Goal: Information Seeking & Learning: Compare options

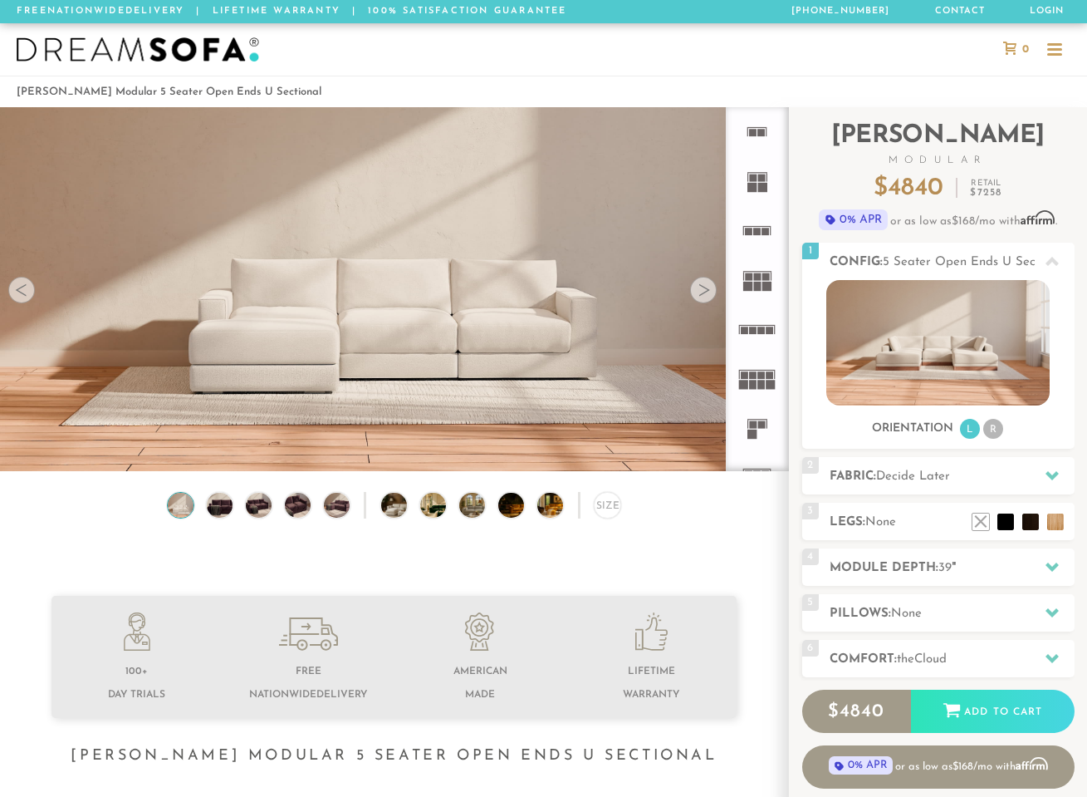
scroll to position [17904, 1075]
click at [987, 435] on li "R" at bounding box center [993, 429] width 20 height 20
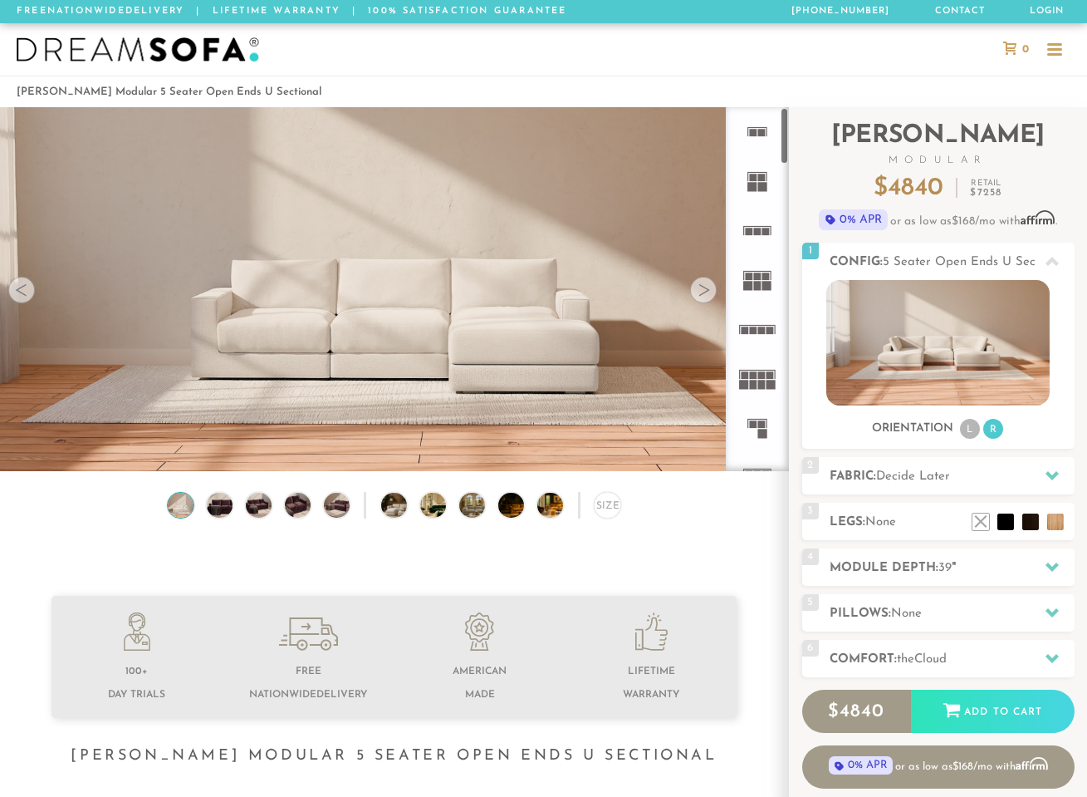
scroll to position [0, 0]
click at [758, 434] on icon at bounding box center [757, 427] width 49 height 49
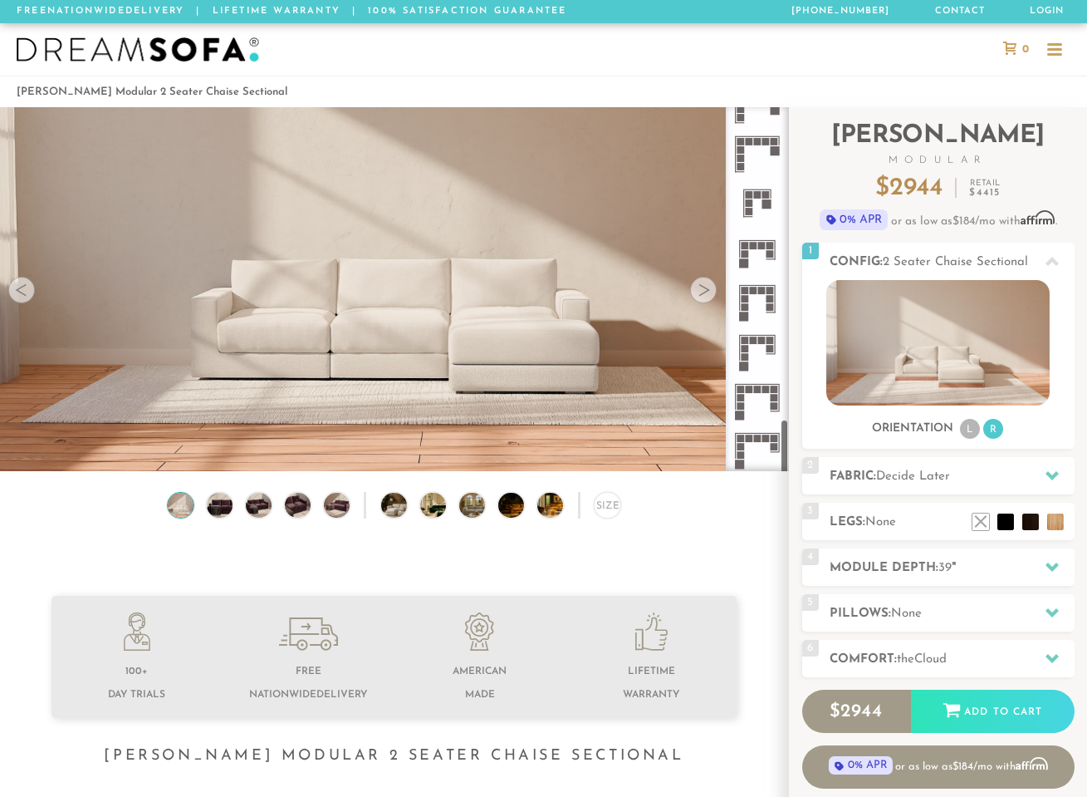
scroll to position [1999, 0]
click at [761, 210] on icon at bounding box center [757, 203] width 49 height 49
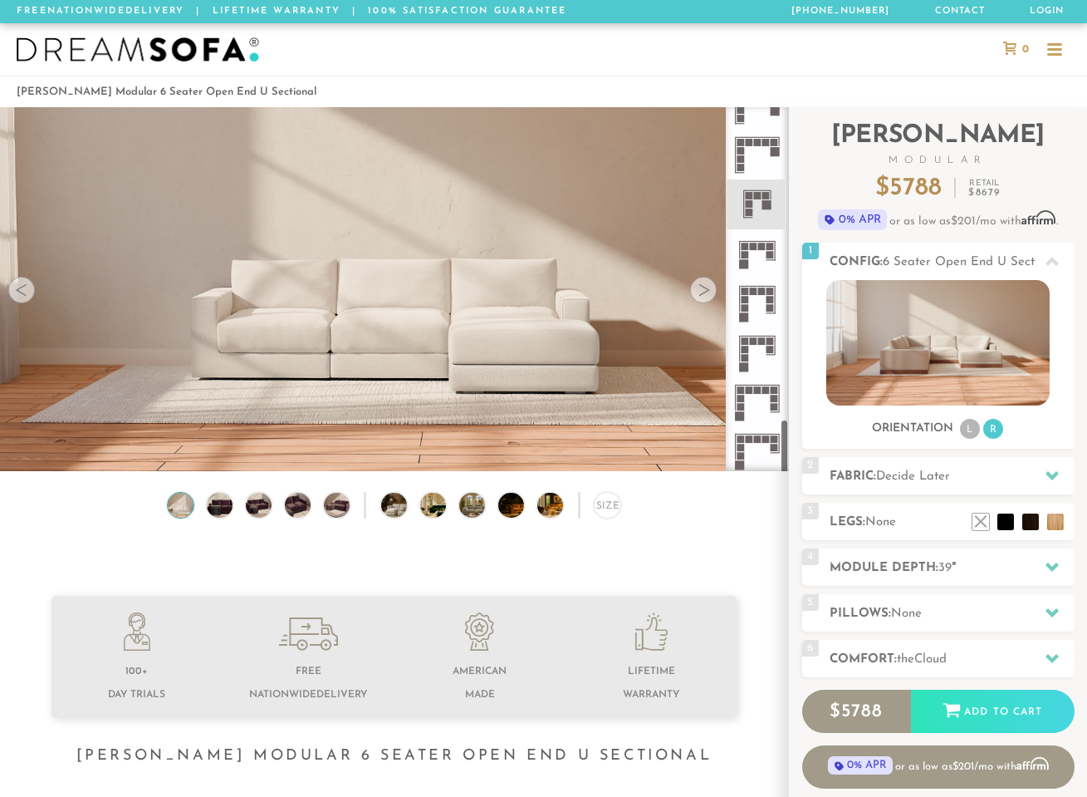
click at [738, 350] on icon at bounding box center [757, 352] width 49 height 49
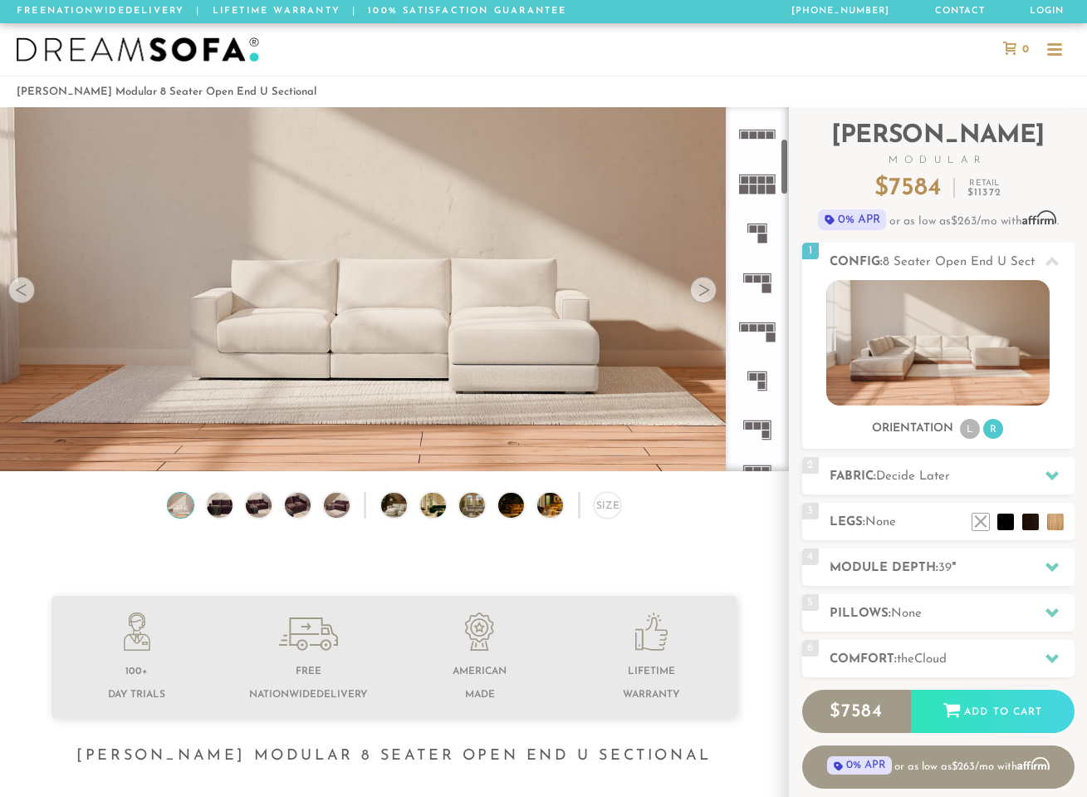
scroll to position [199, 0]
click at [757, 351] on icon at bounding box center [757, 327] width 49 height 49
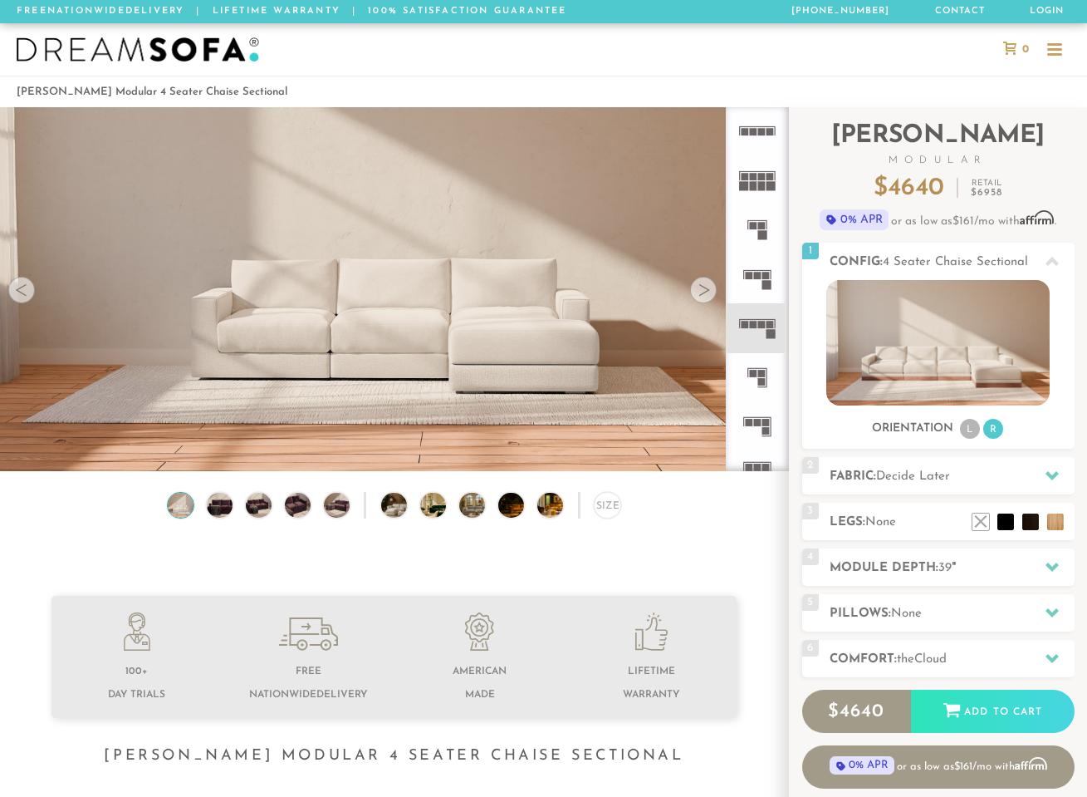
click at [767, 278] on rect at bounding box center [766, 275] width 7 height 7
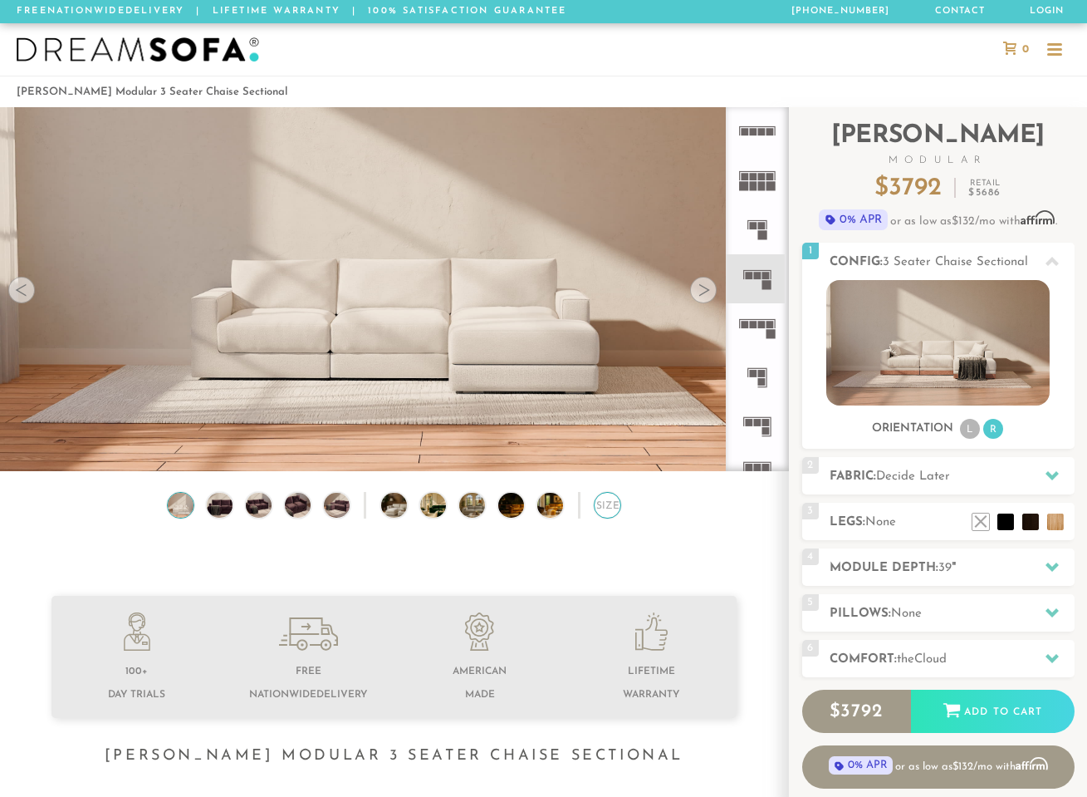
click at [612, 517] on div "Size" at bounding box center [607, 505] width 27 height 27
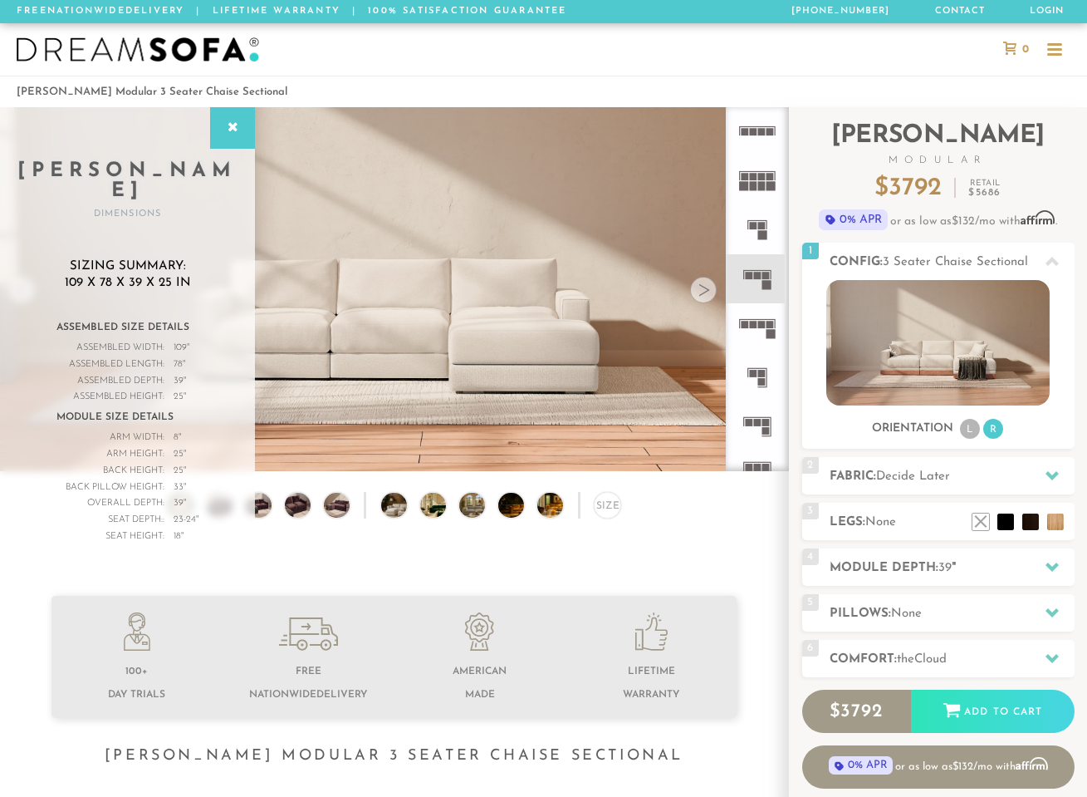
click at [899, 571] on h2 "Module Depth: 39 "" at bounding box center [952, 567] width 245 height 19
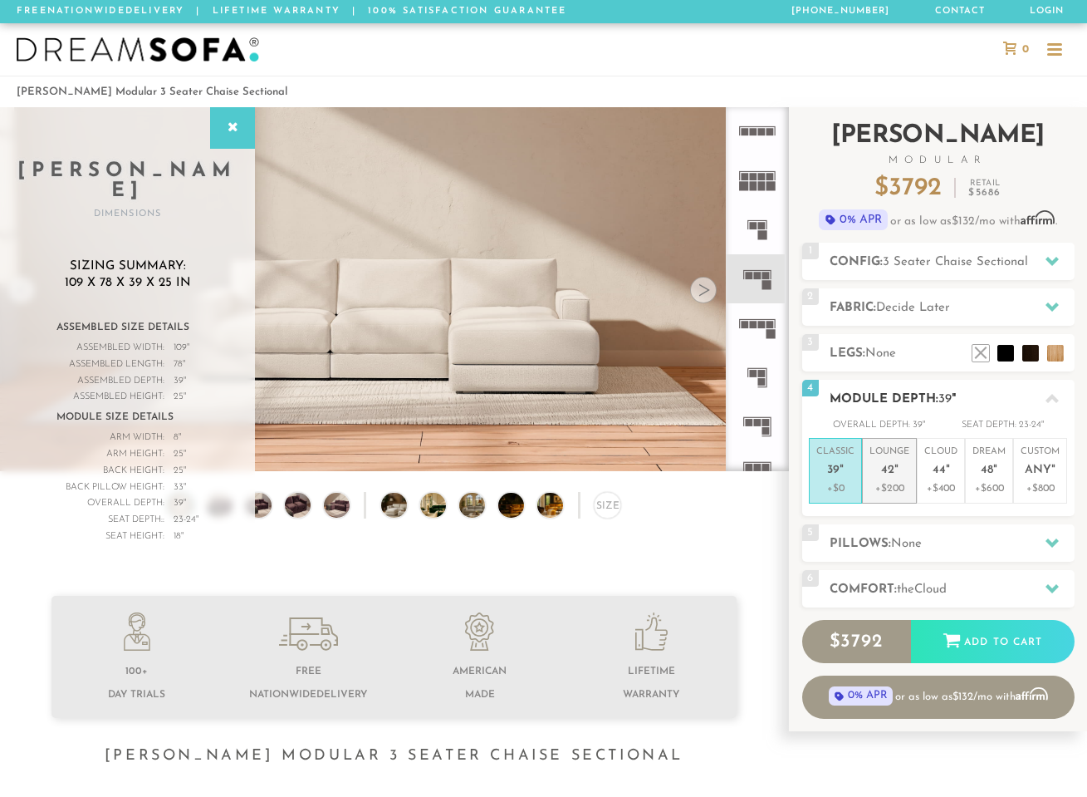
click at [894, 478] on p "Lounge 42 "" at bounding box center [890, 463] width 40 height 36
click at [846, 466] on p "Classic 39 "" at bounding box center [836, 463] width 38 height 36
click at [883, 473] on span "42" at bounding box center [887, 470] width 13 height 14
click at [834, 473] on span "39" at bounding box center [833, 470] width 12 height 14
click at [898, 477] on p "Lounge 42 "" at bounding box center [890, 463] width 40 height 36
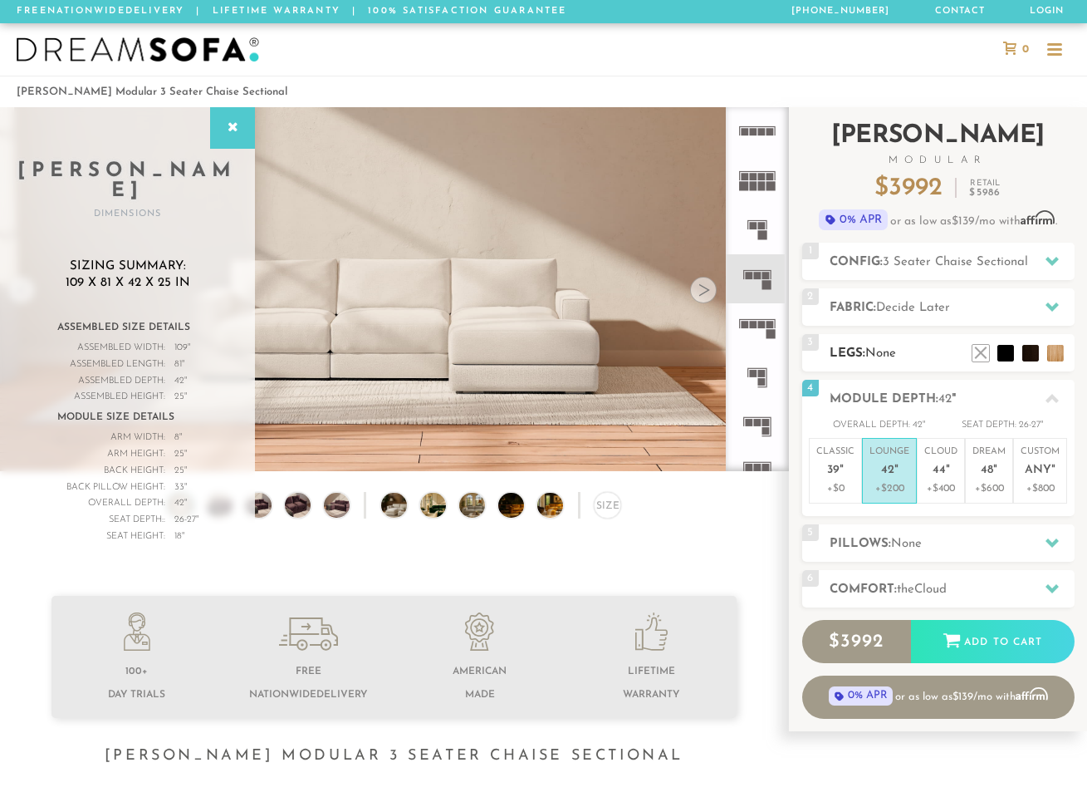
click at [875, 362] on h2 "Legs: None" at bounding box center [952, 353] width 245 height 19
click at [1057, 357] on li at bounding box center [1031, 328] width 66 height 66
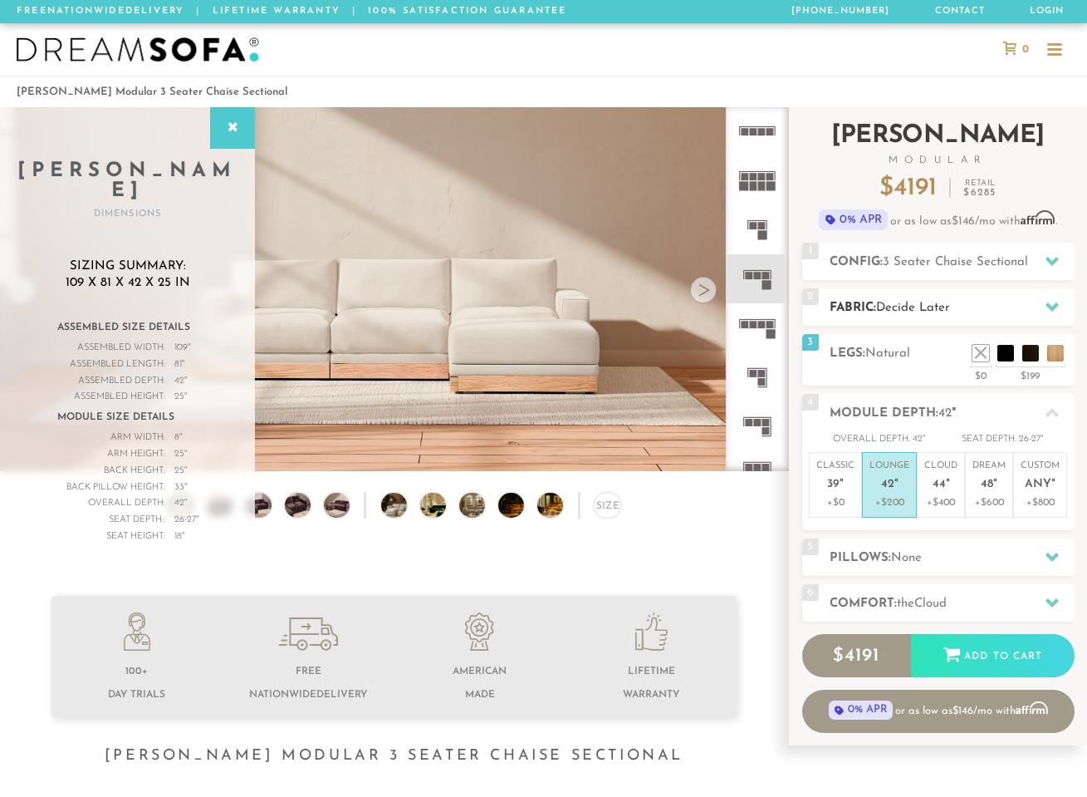
click at [923, 303] on span "Decide Later" at bounding box center [913, 308] width 74 height 12
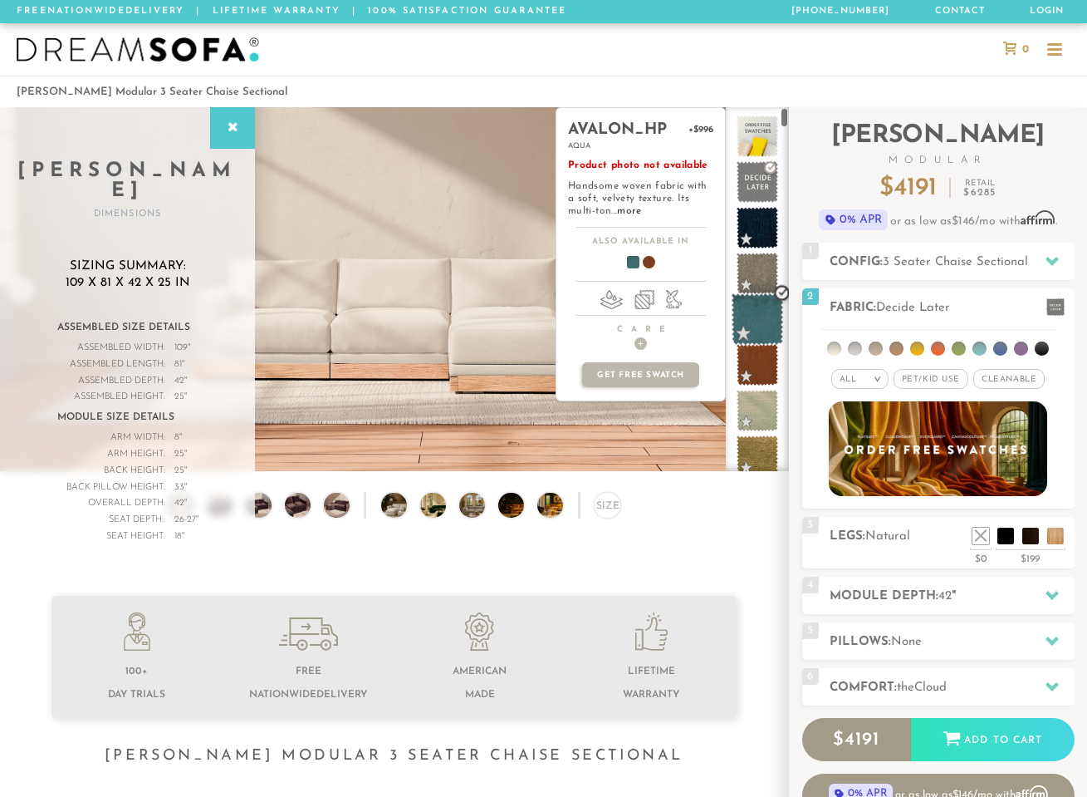
click at [763, 306] on span at bounding box center [758, 319] width 52 height 52
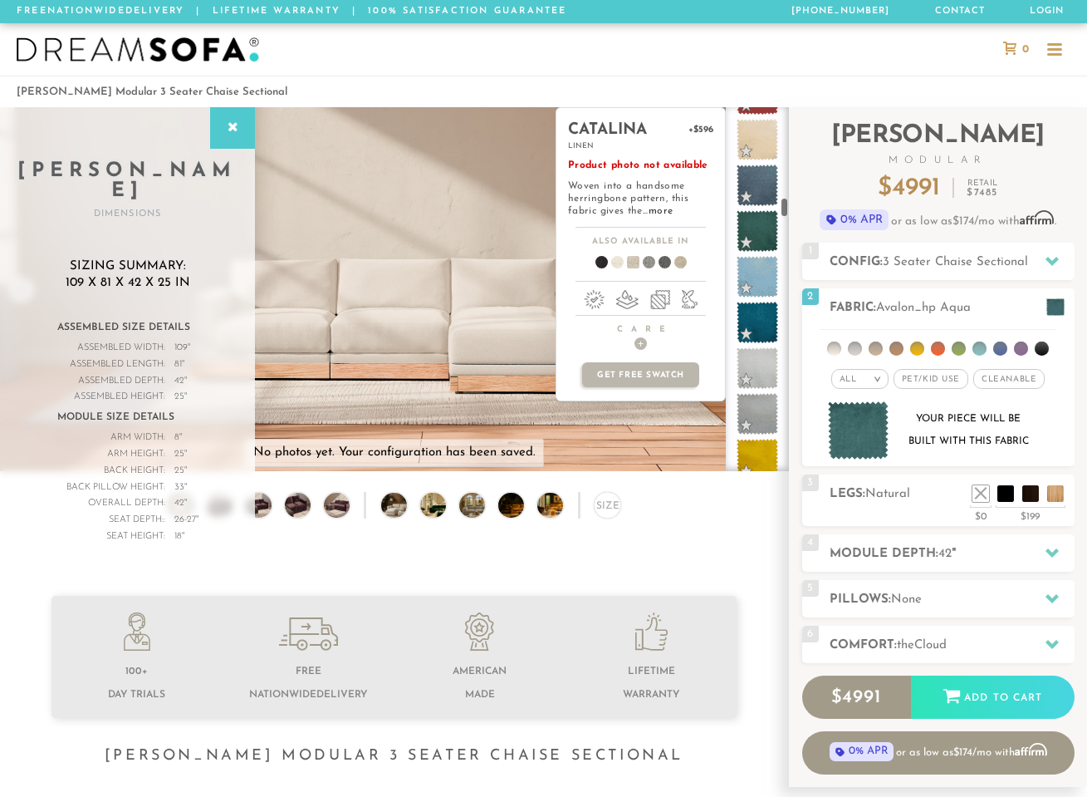
scroll to position [2639, 0]
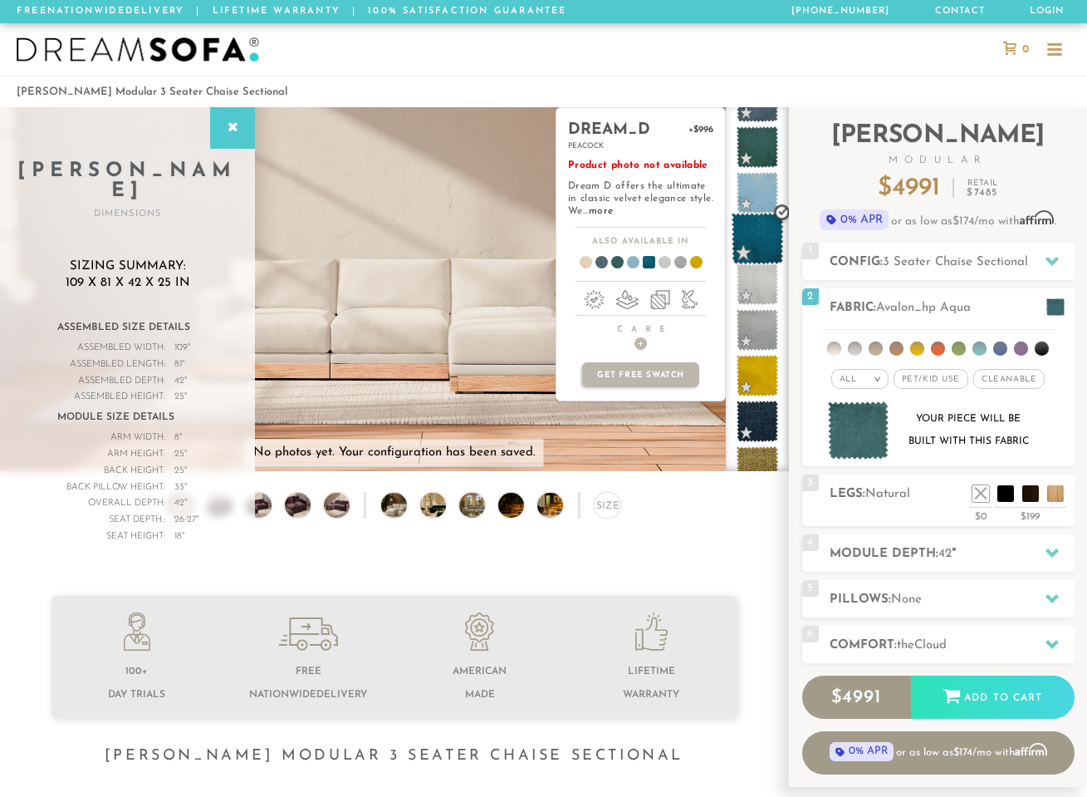
click at [759, 239] on span at bounding box center [758, 239] width 52 height 52
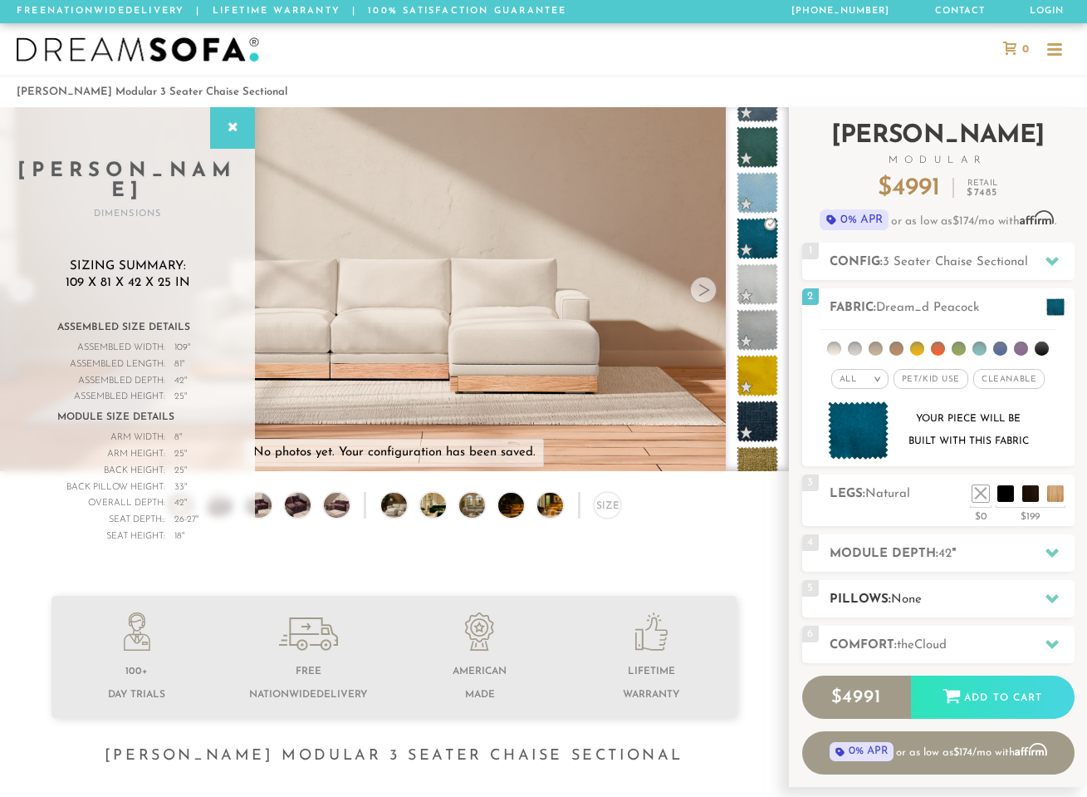
click at [929, 593] on h2 "Pillows: None" at bounding box center [952, 599] width 245 height 19
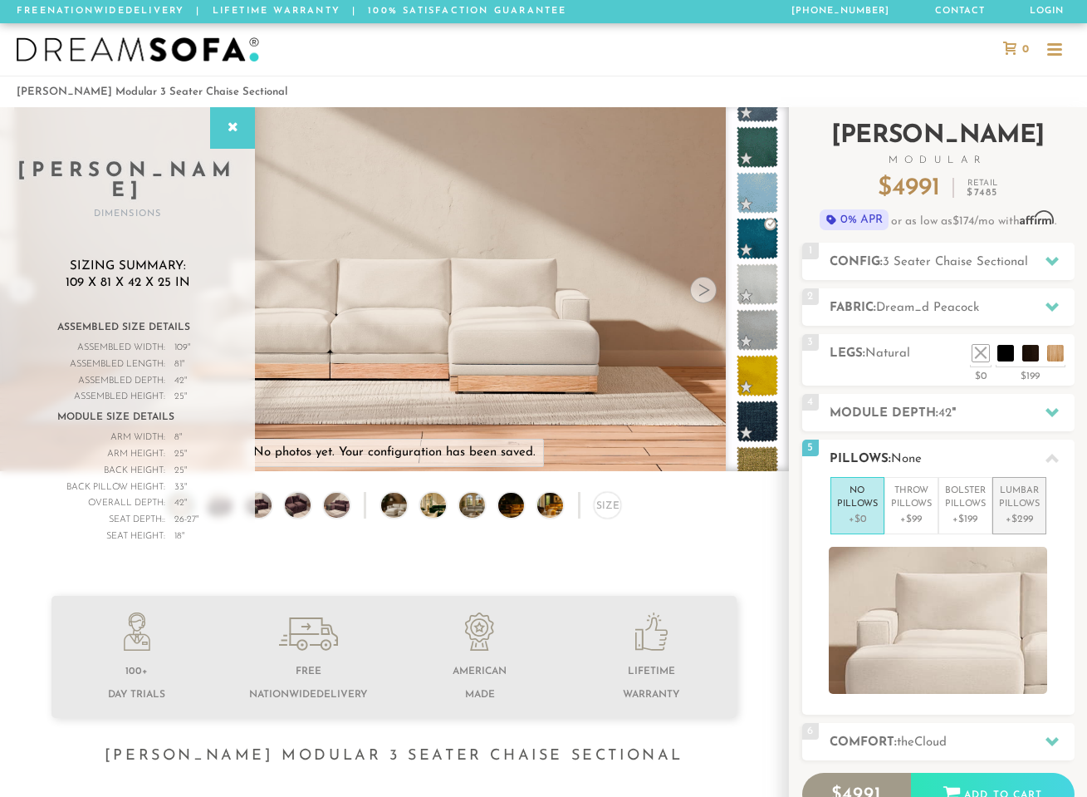
click at [1031, 517] on p "+$299" at bounding box center [1019, 519] width 41 height 15
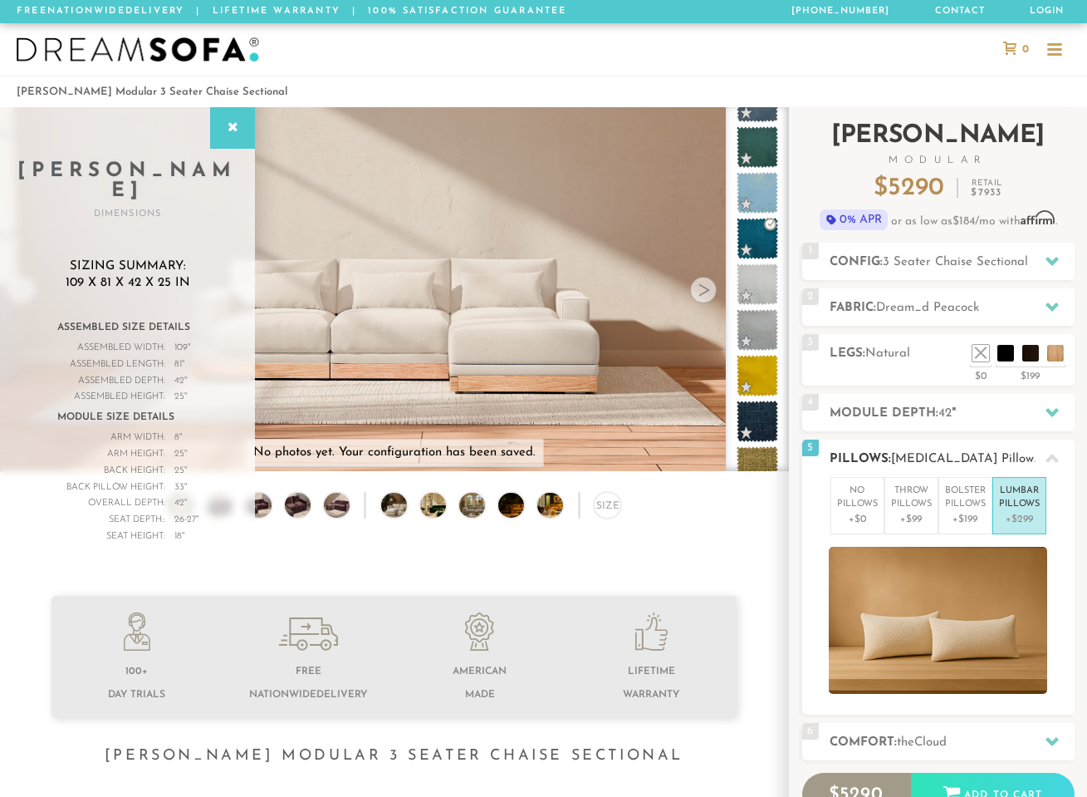
scroll to position [56, 0]
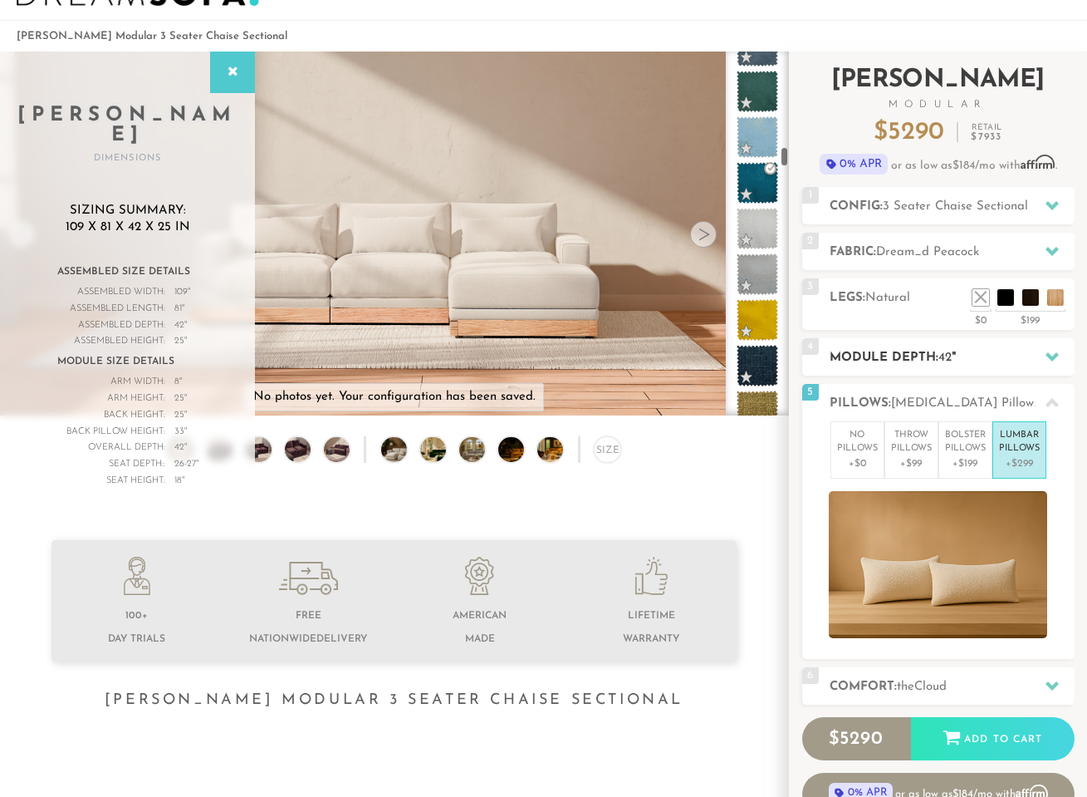
click at [890, 353] on h2 "Module Depth: 42 "" at bounding box center [952, 357] width 245 height 19
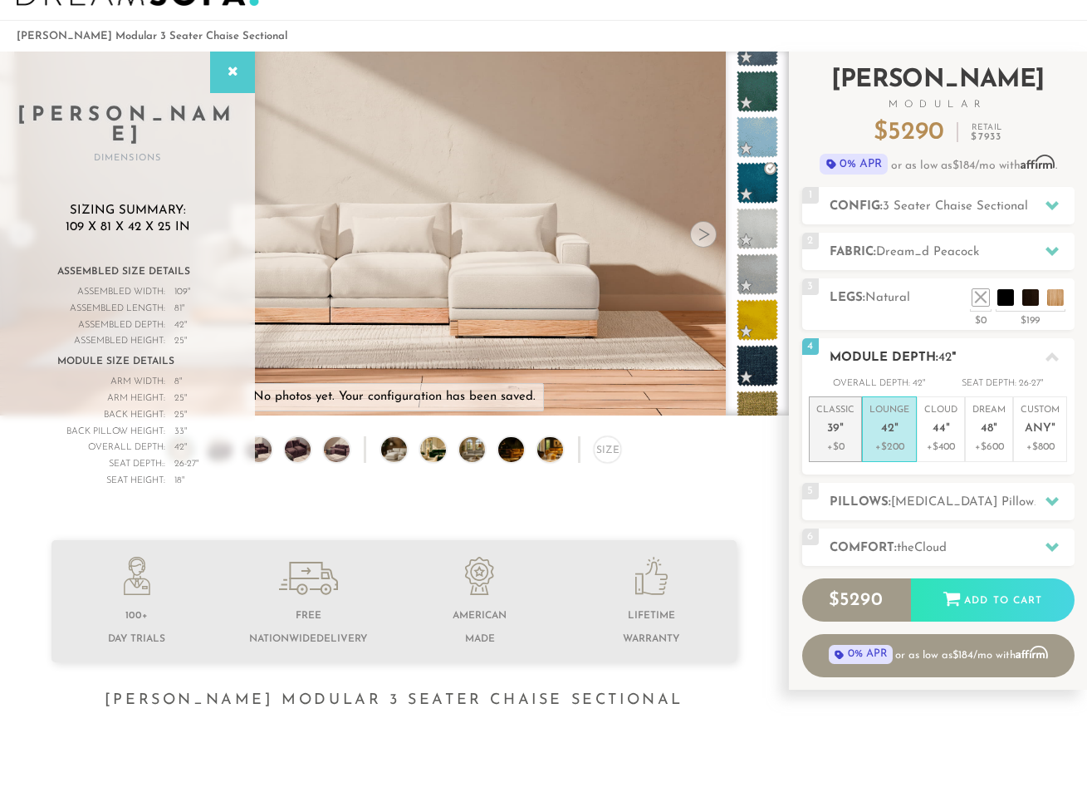
click at [832, 433] on span "39" at bounding box center [833, 429] width 12 height 14
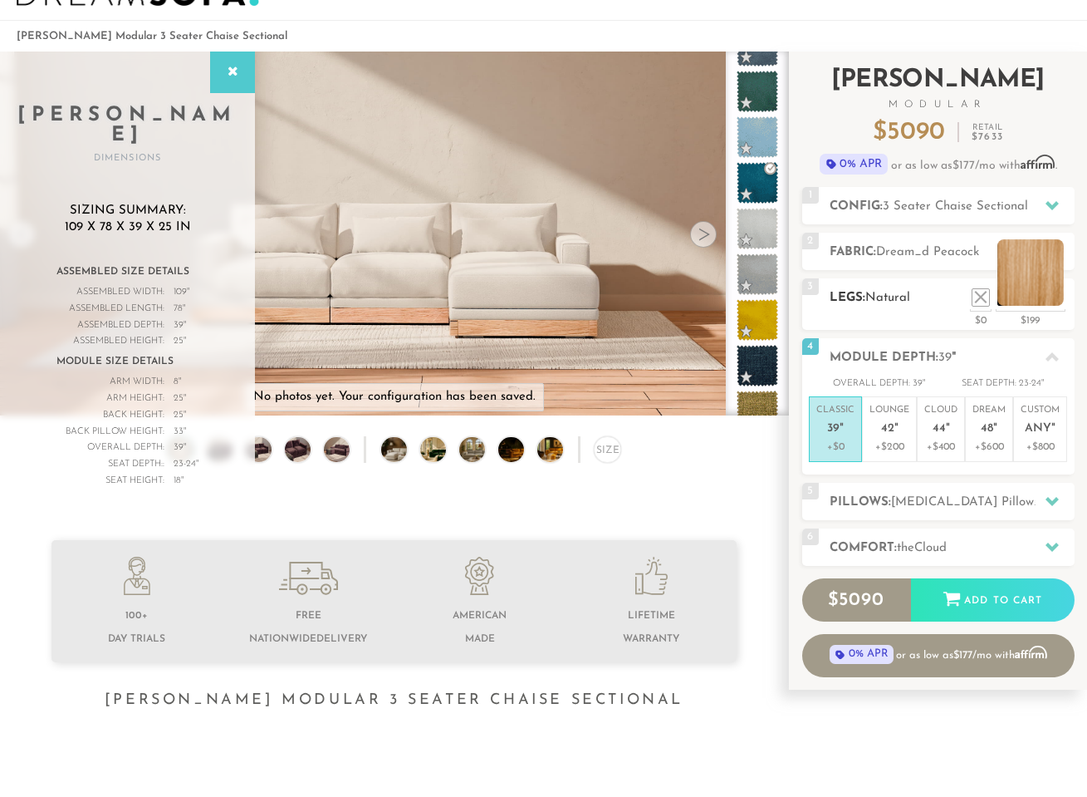
click at [1062, 294] on li at bounding box center [1031, 272] width 66 height 66
click at [902, 542] on span "the" at bounding box center [905, 548] width 17 height 12
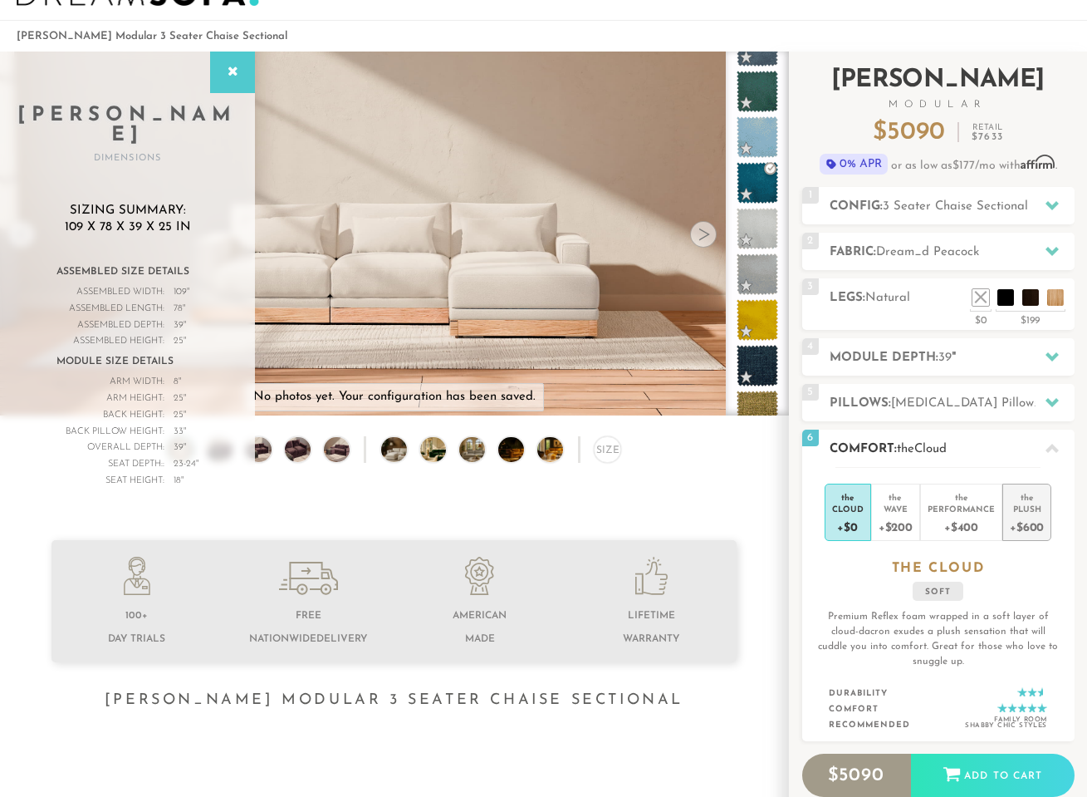
click at [1022, 496] on div "the" at bounding box center [1027, 494] width 34 height 17
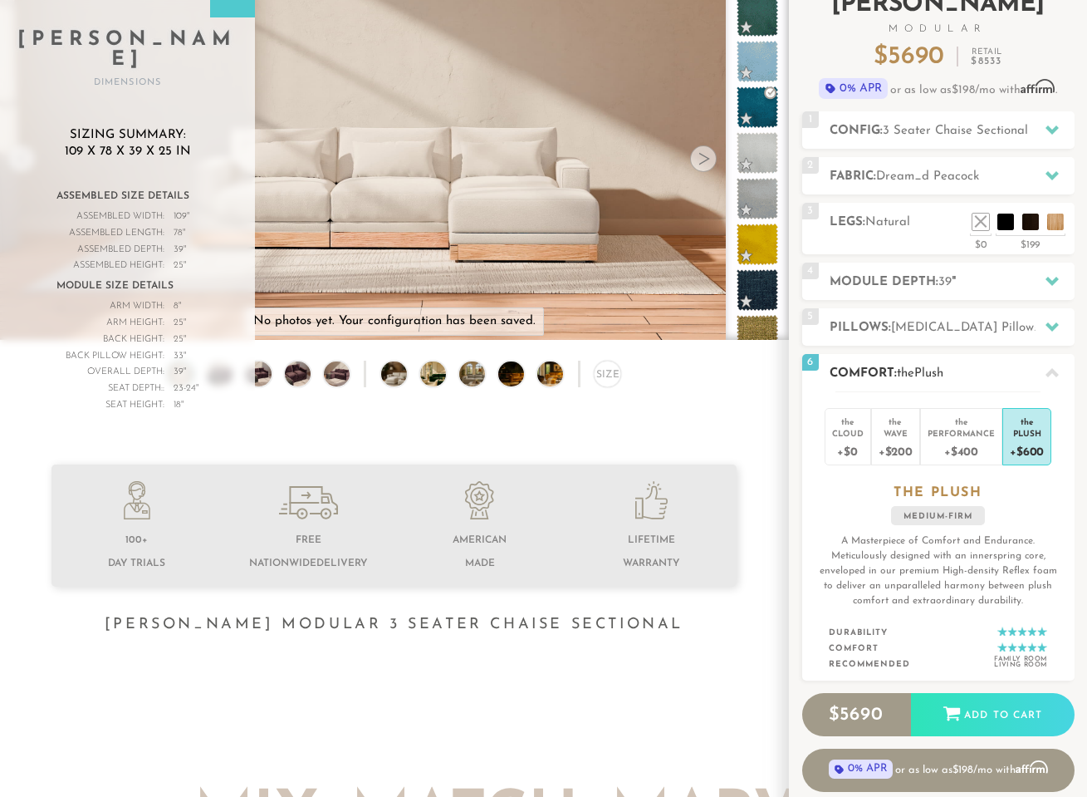
scroll to position [133, 0]
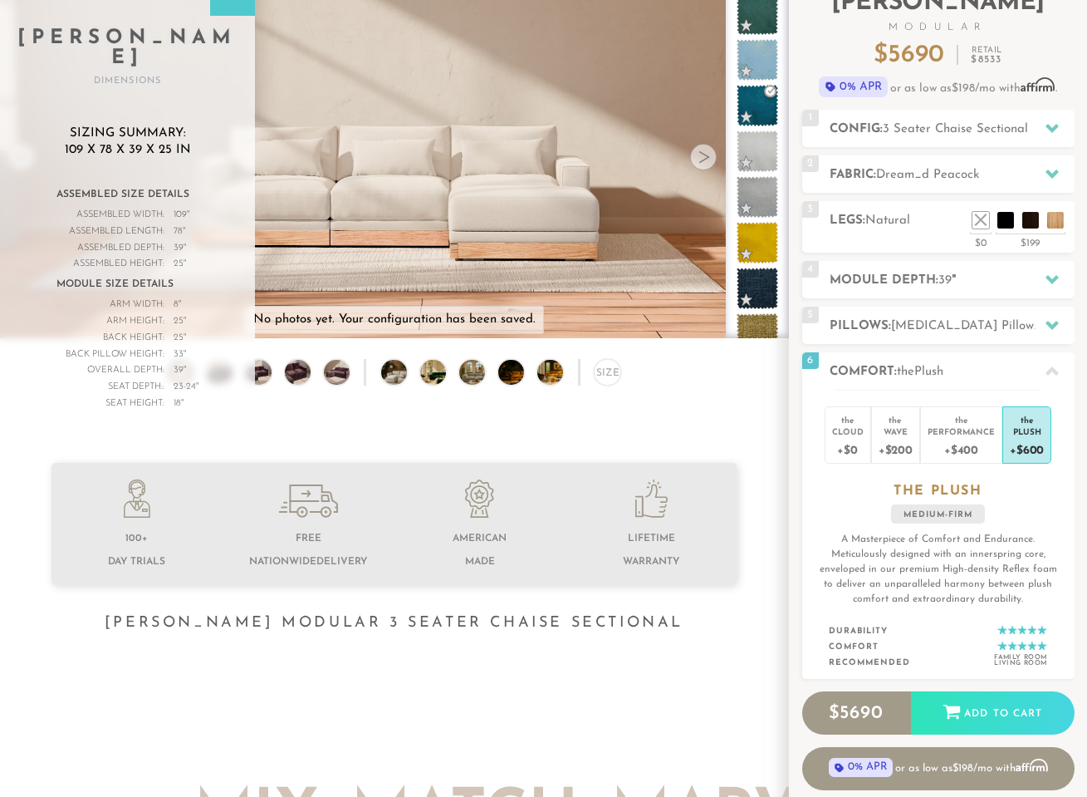
click at [695, 168] on div at bounding box center [703, 157] width 27 height 27
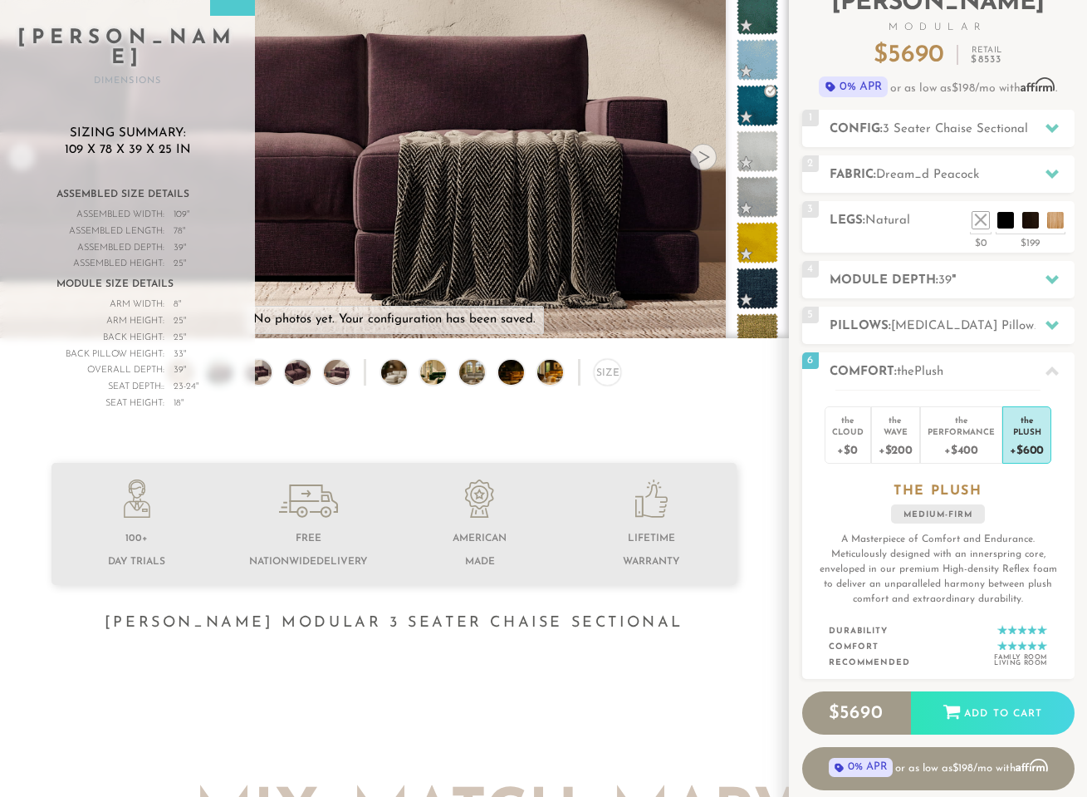
click at [695, 168] on div at bounding box center [703, 157] width 27 height 27
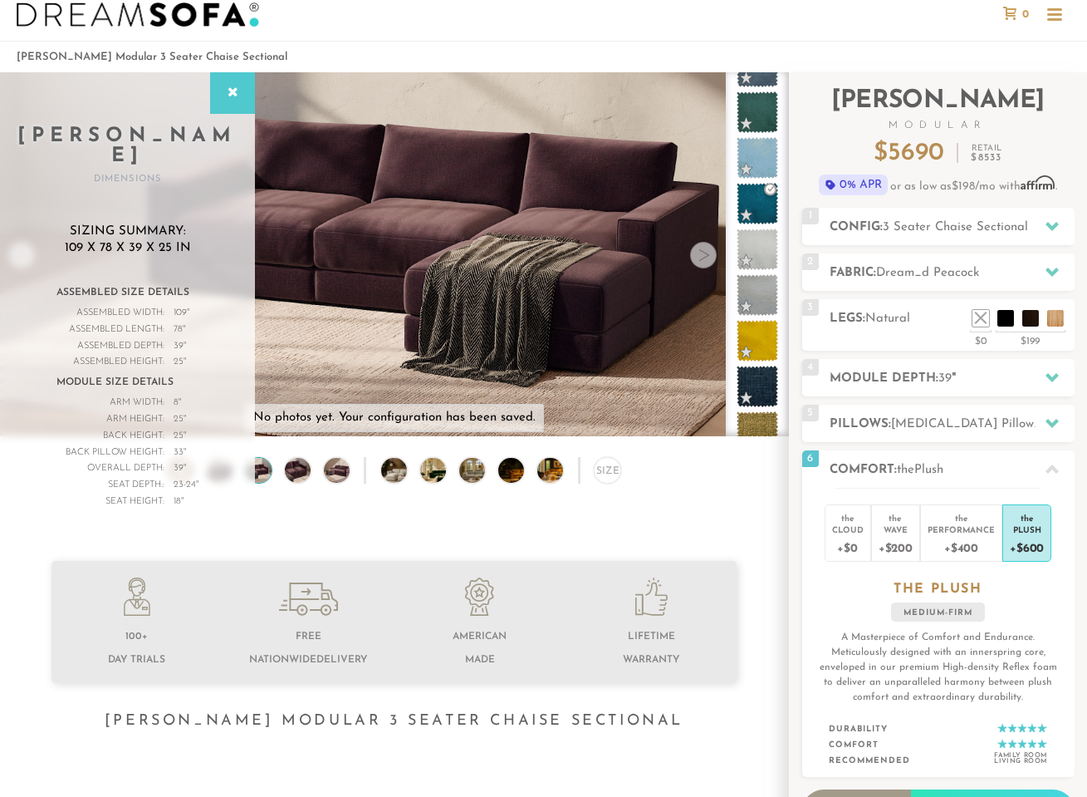
scroll to position [0, 0]
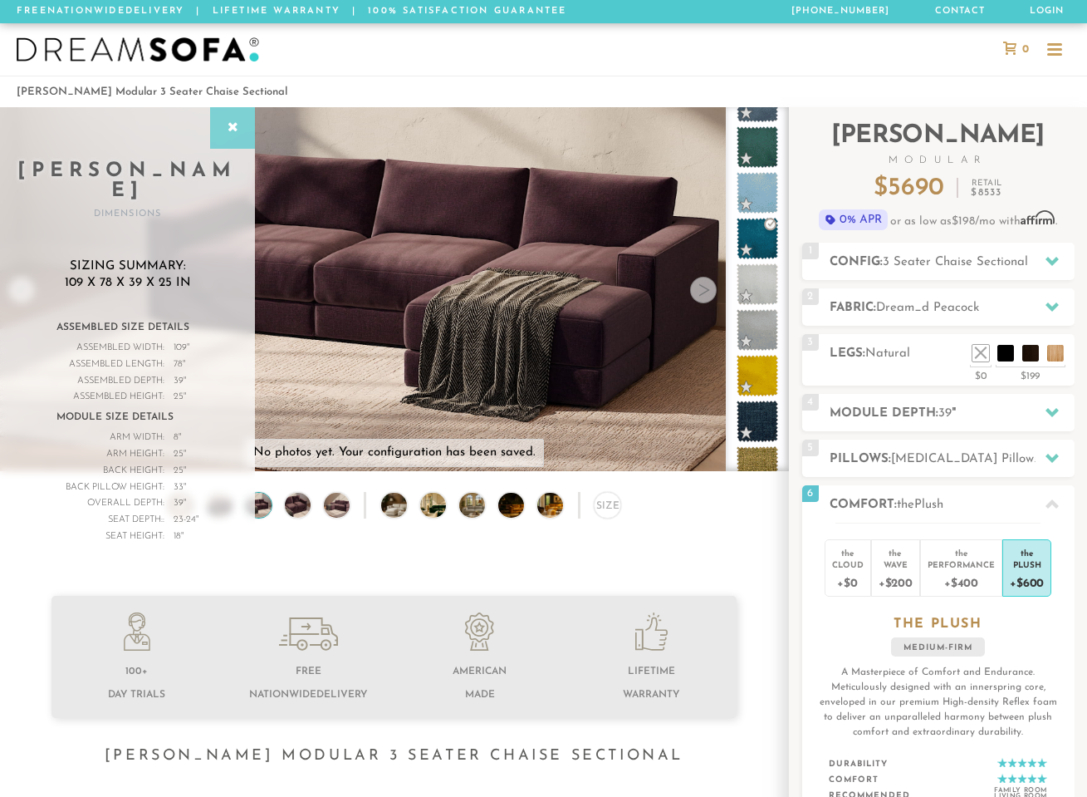
click at [235, 136] on div at bounding box center [232, 128] width 45 height 42
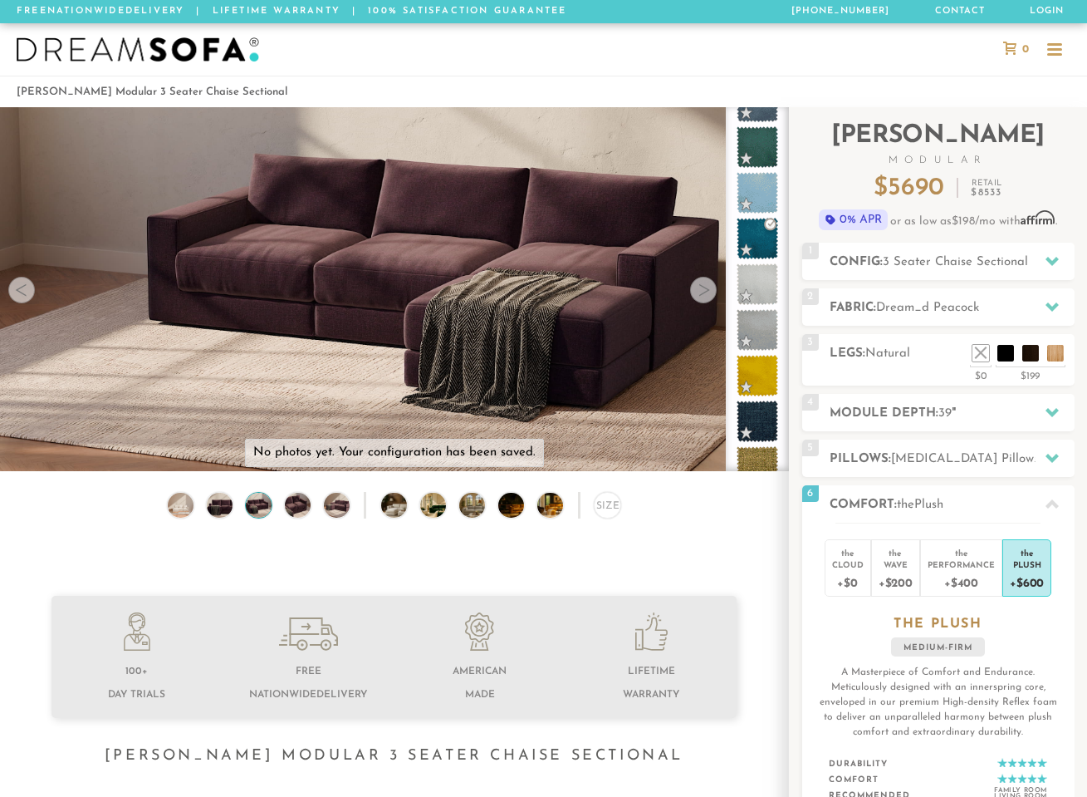
click at [702, 302] on div at bounding box center [703, 290] width 27 height 27
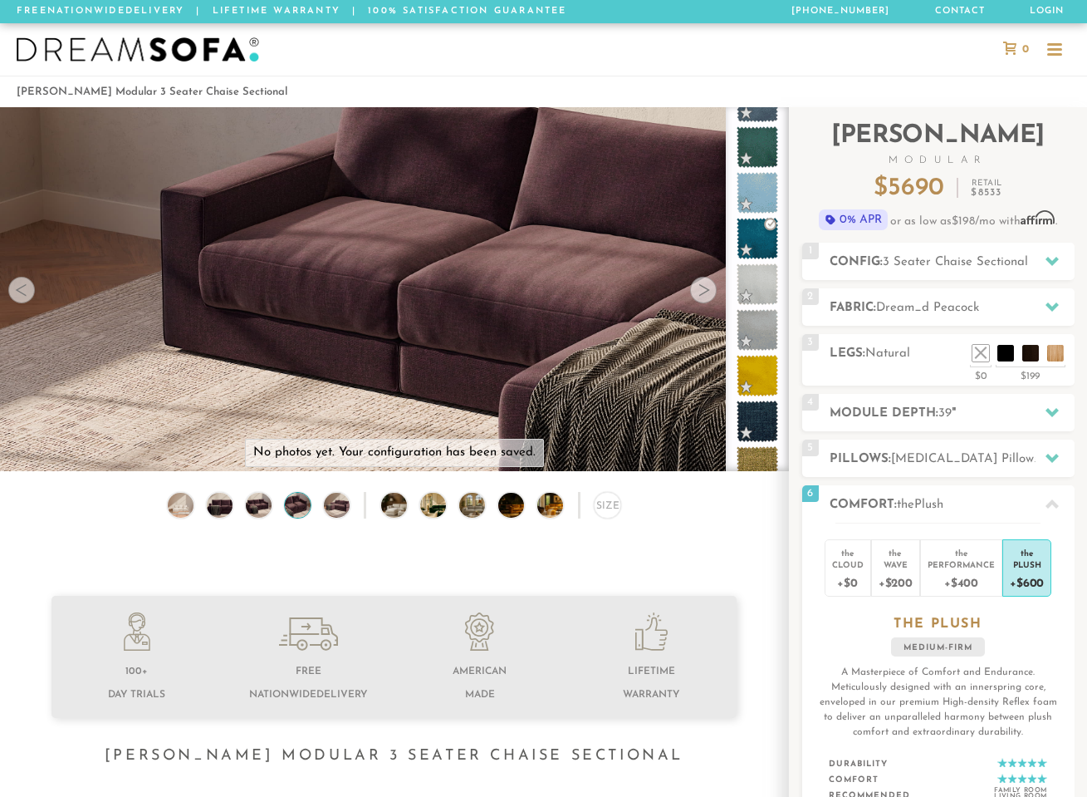
click at [702, 302] on div at bounding box center [703, 290] width 27 height 27
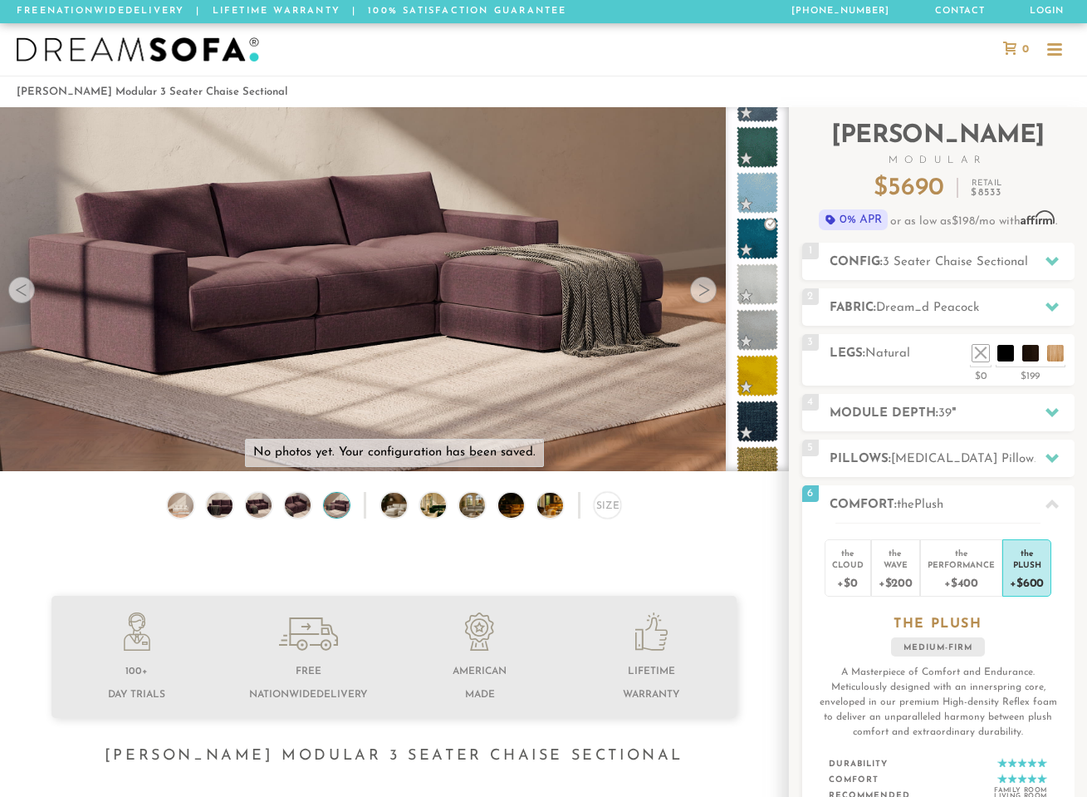
click at [702, 302] on div at bounding box center [703, 290] width 27 height 27
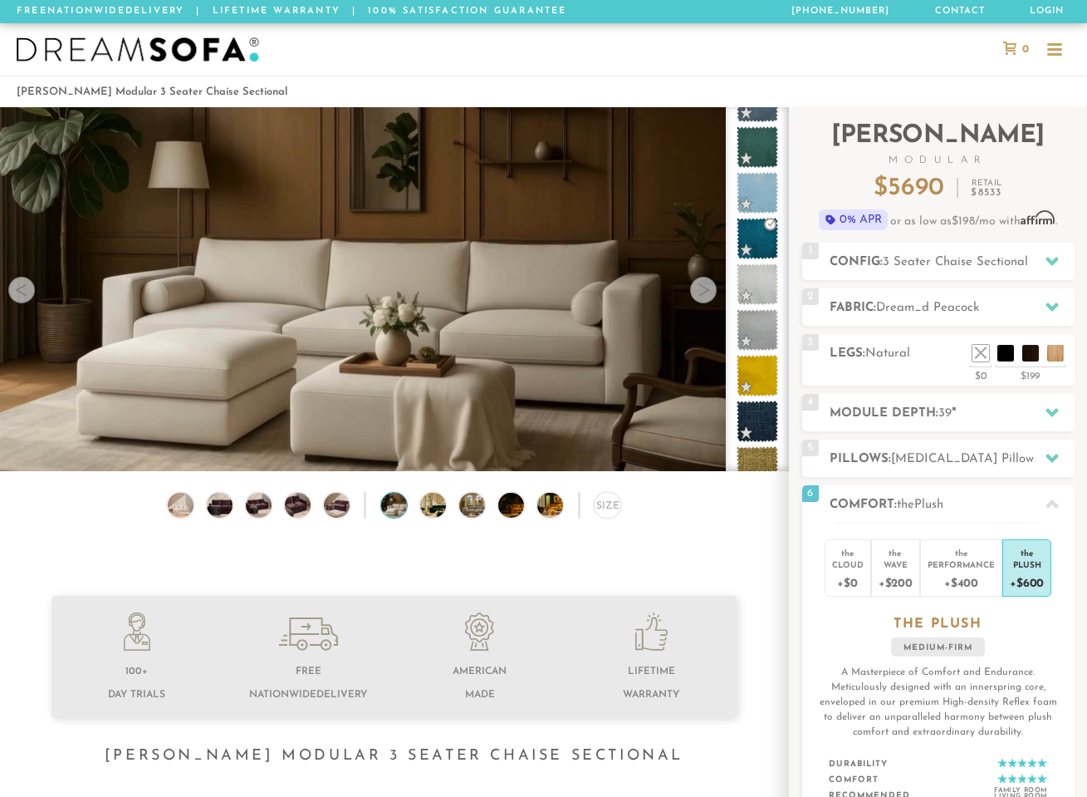
click at [702, 302] on div at bounding box center [703, 290] width 27 height 27
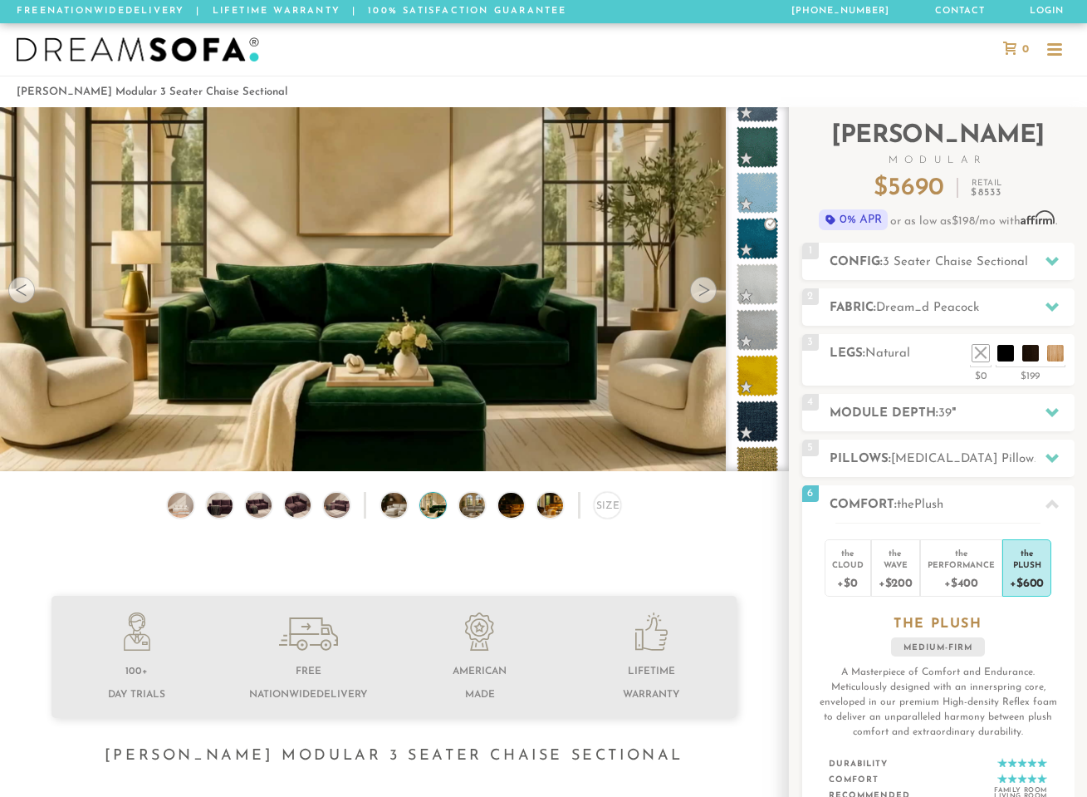
click at [702, 302] on div at bounding box center [703, 290] width 27 height 27
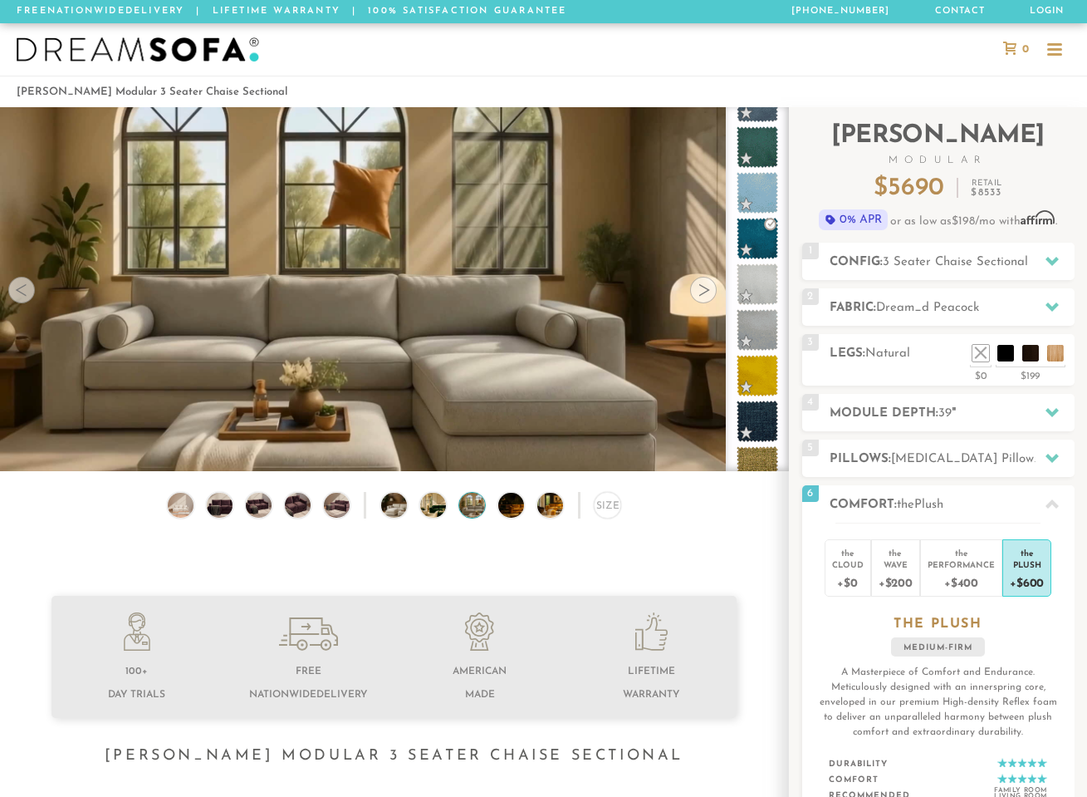
click at [702, 302] on div at bounding box center [703, 290] width 27 height 27
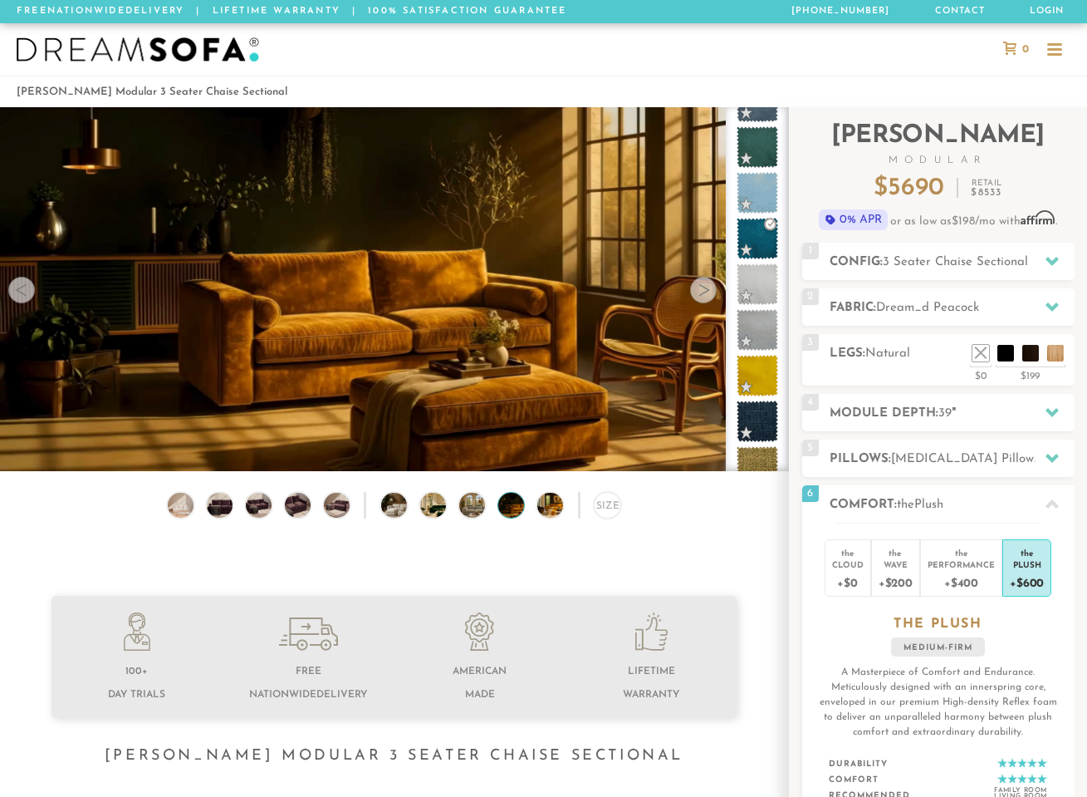
click at [702, 302] on div at bounding box center [703, 290] width 27 height 27
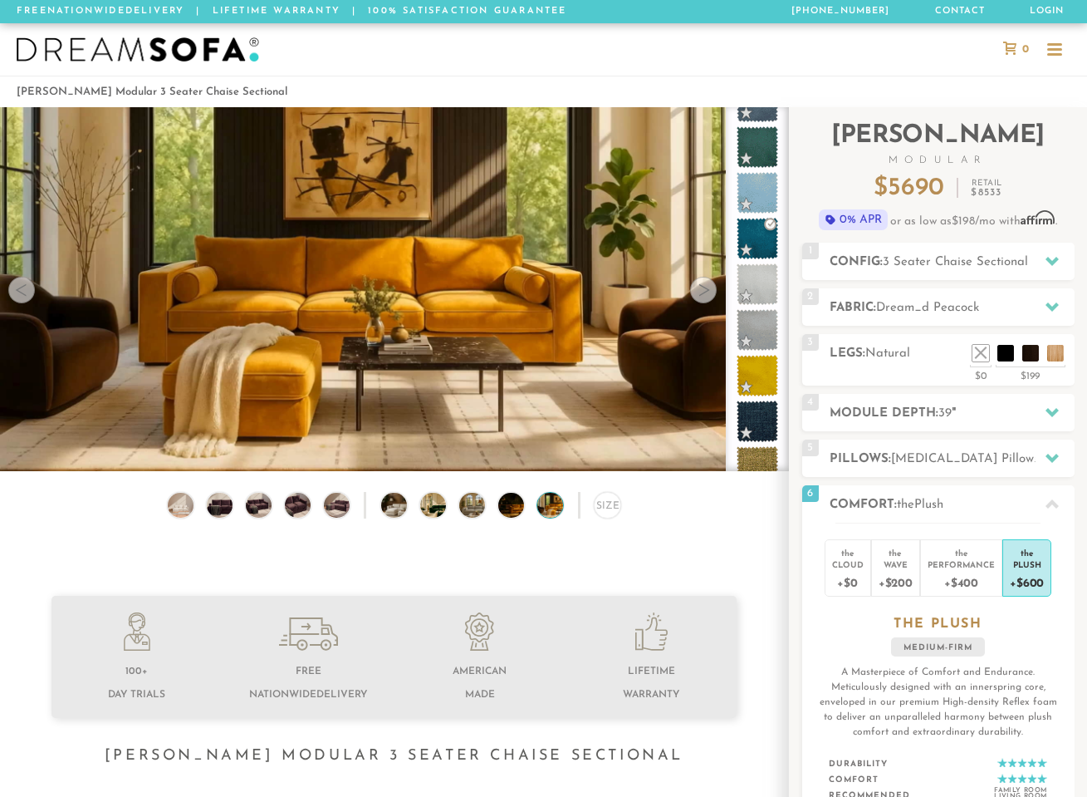
click at [702, 302] on div at bounding box center [703, 290] width 27 height 27
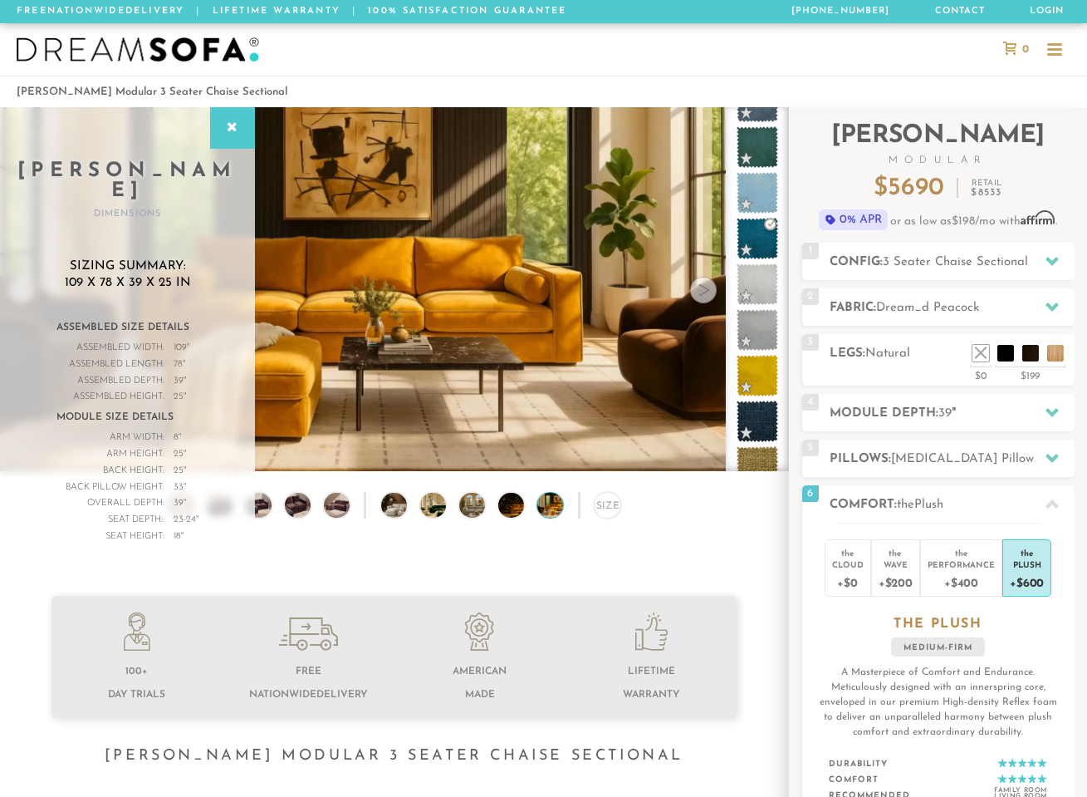
click at [702, 302] on div at bounding box center [703, 290] width 27 height 27
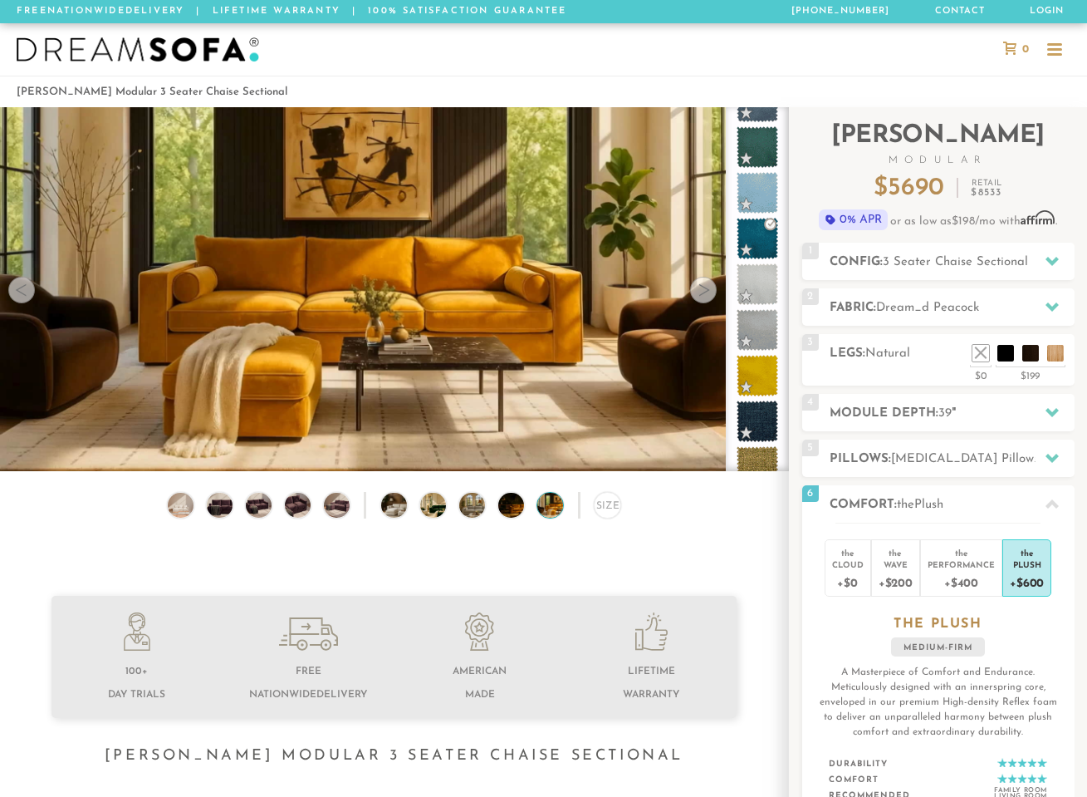
click at [702, 302] on div at bounding box center [703, 290] width 27 height 27
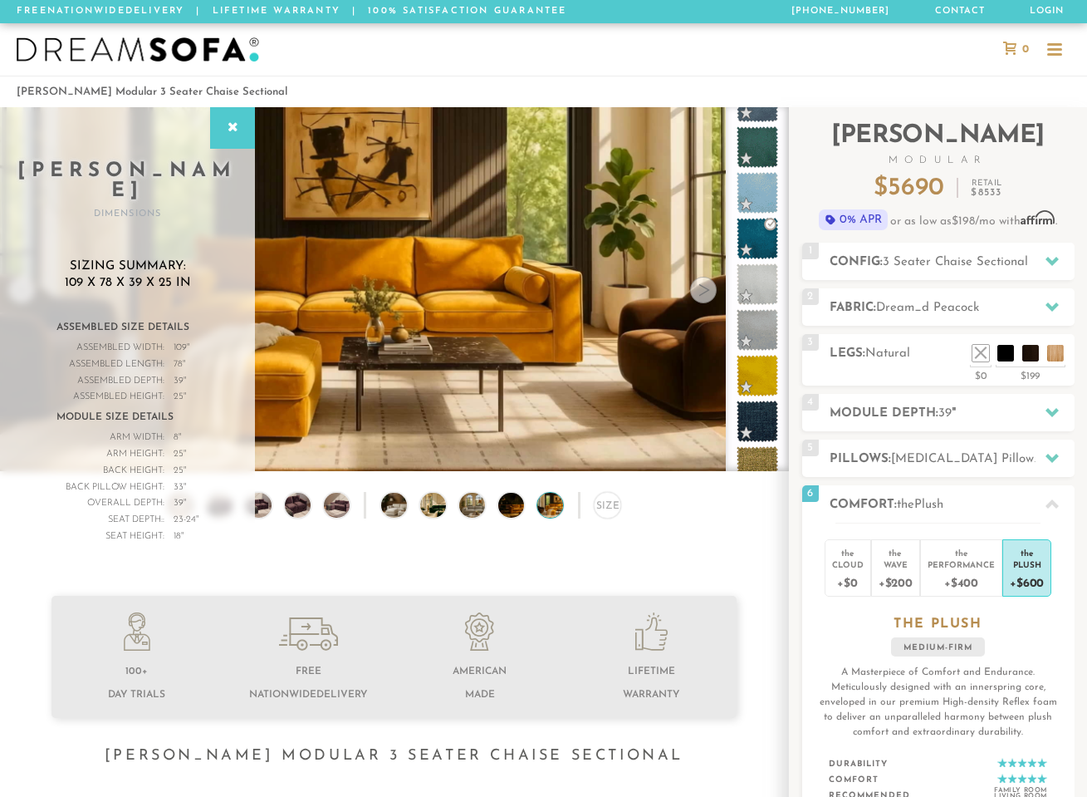
click at [702, 302] on div at bounding box center [703, 290] width 27 height 27
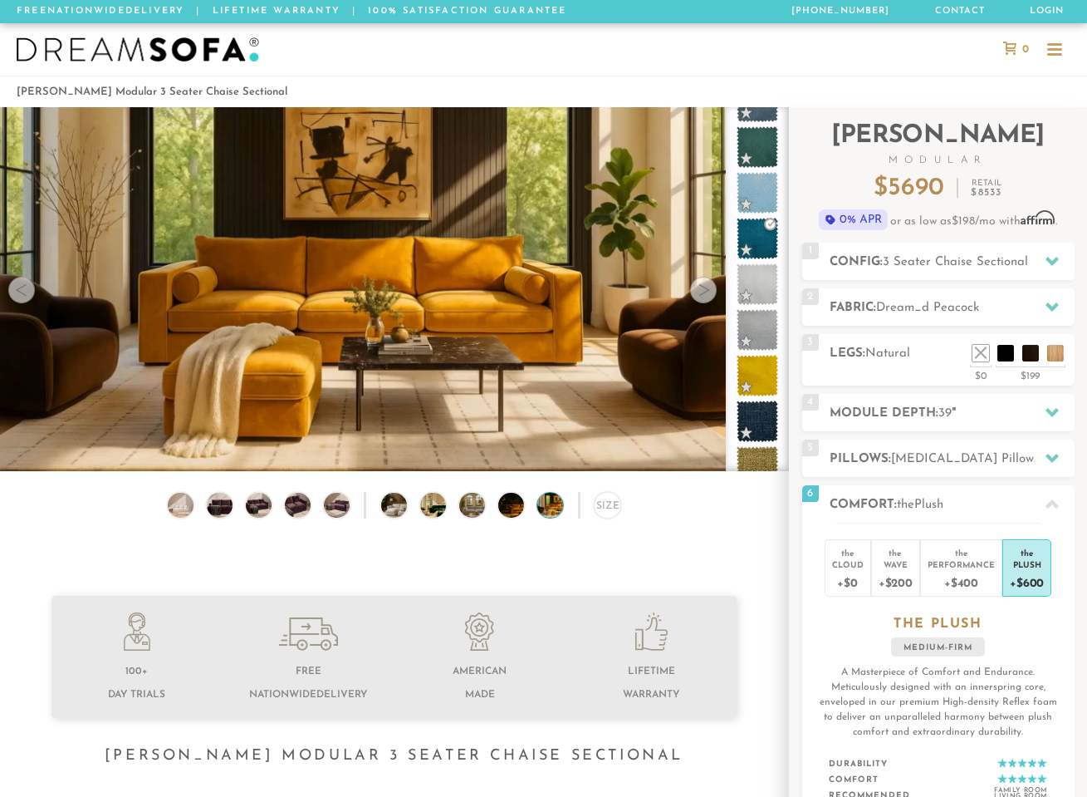
click at [702, 302] on div at bounding box center [703, 290] width 27 height 27
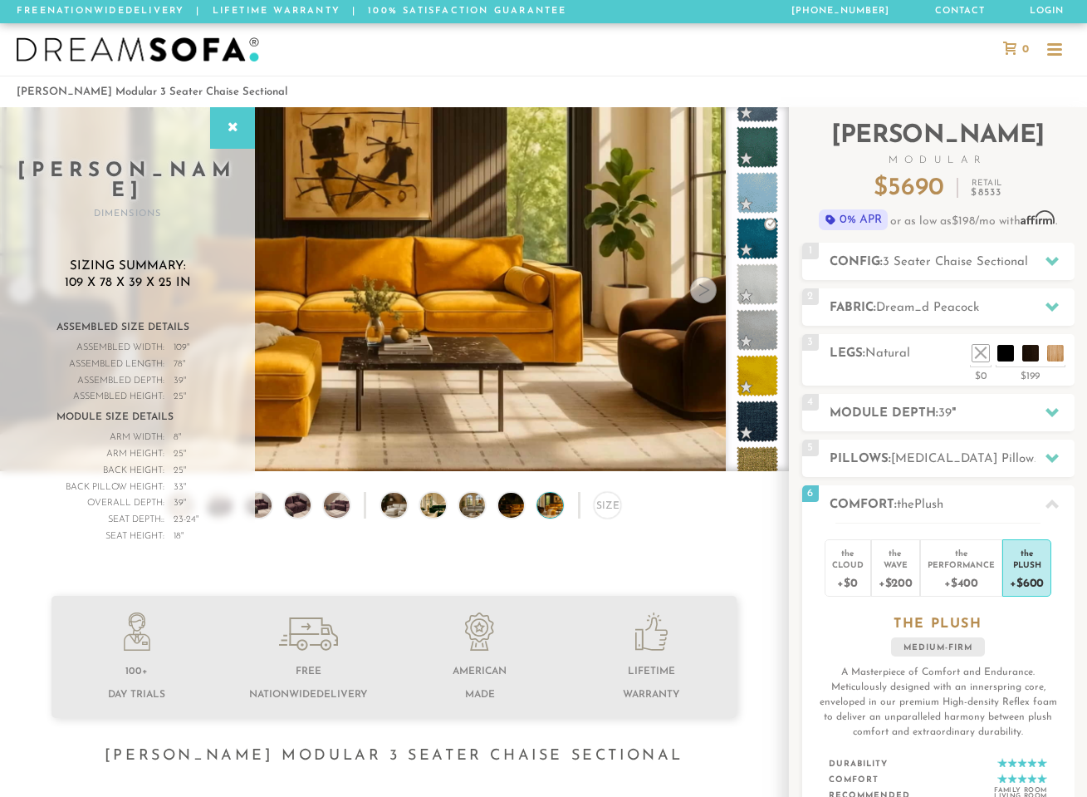
click at [702, 302] on div at bounding box center [703, 290] width 27 height 27
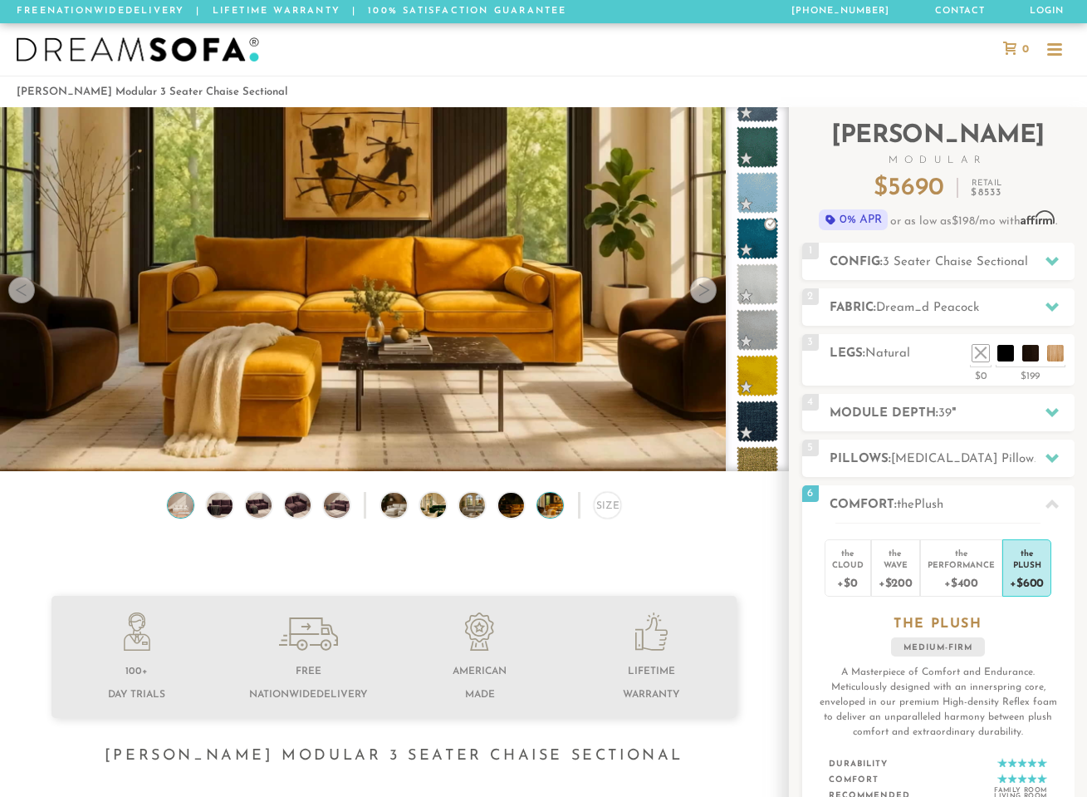
click at [174, 513] on img at bounding box center [180, 506] width 31 height 26
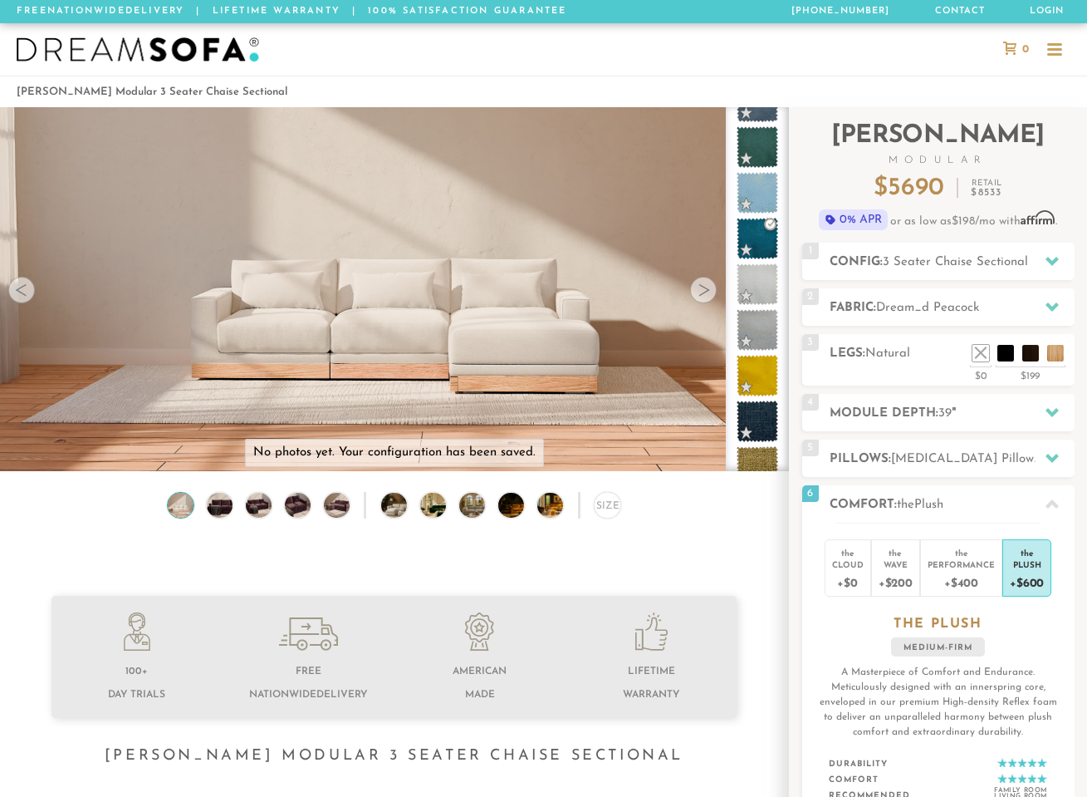
click at [236, 512] on div "Size" at bounding box center [394, 510] width 788 height 36
click at [219, 513] on img at bounding box center [219, 506] width 31 height 26
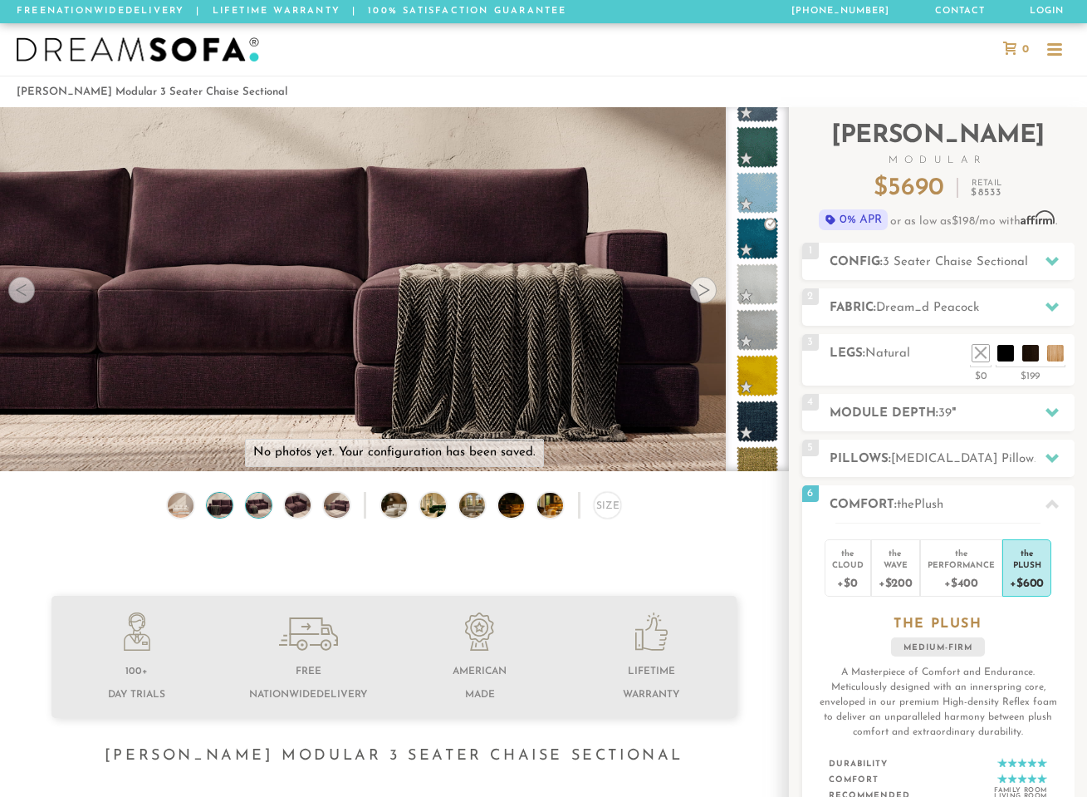
click at [260, 518] on img at bounding box center [258, 506] width 31 height 26
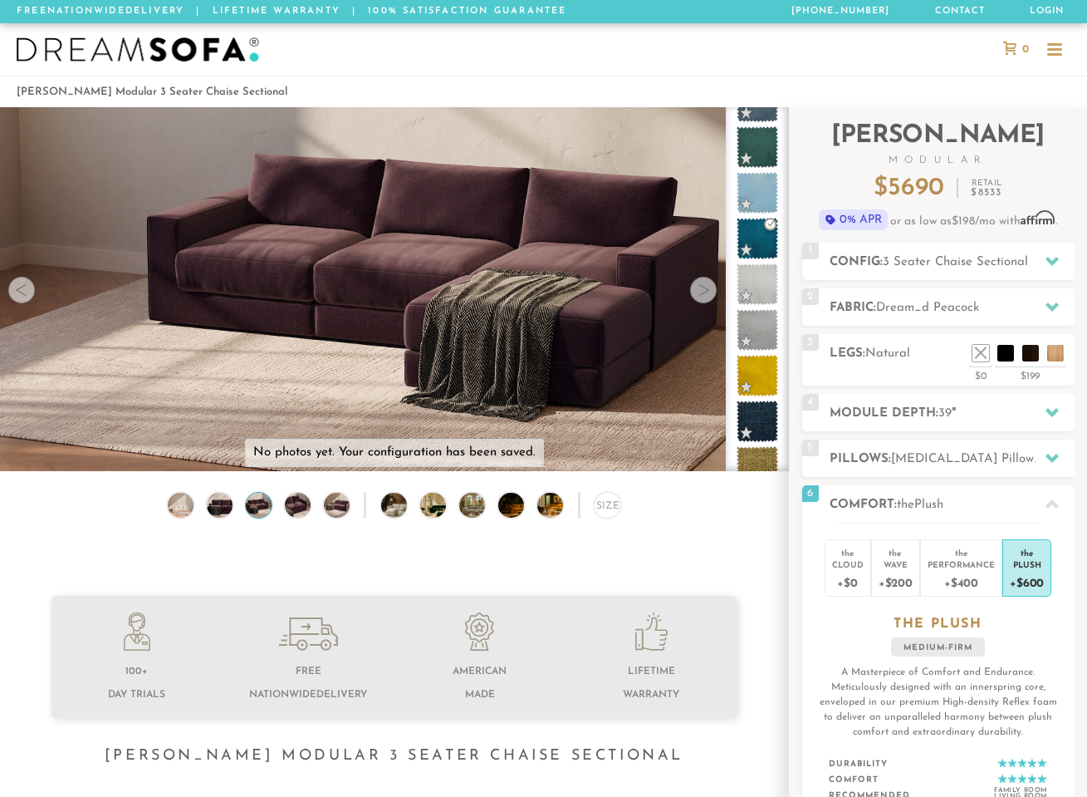
click at [259, 515] on img at bounding box center [258, 506] width 31 height 26
click at [297, 507] on img at bounding box center [297, 506] width 31 height 26
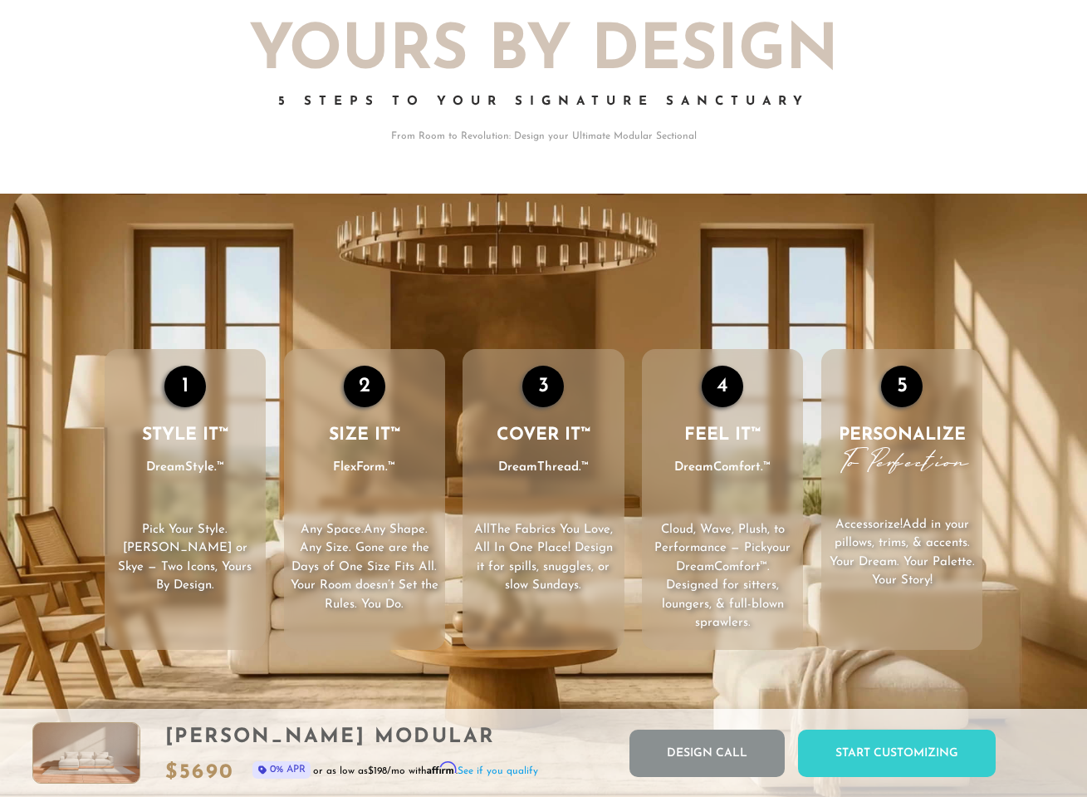
scroll to position [2085, 0]
